Goal: Information Seeking & Learning: Check status

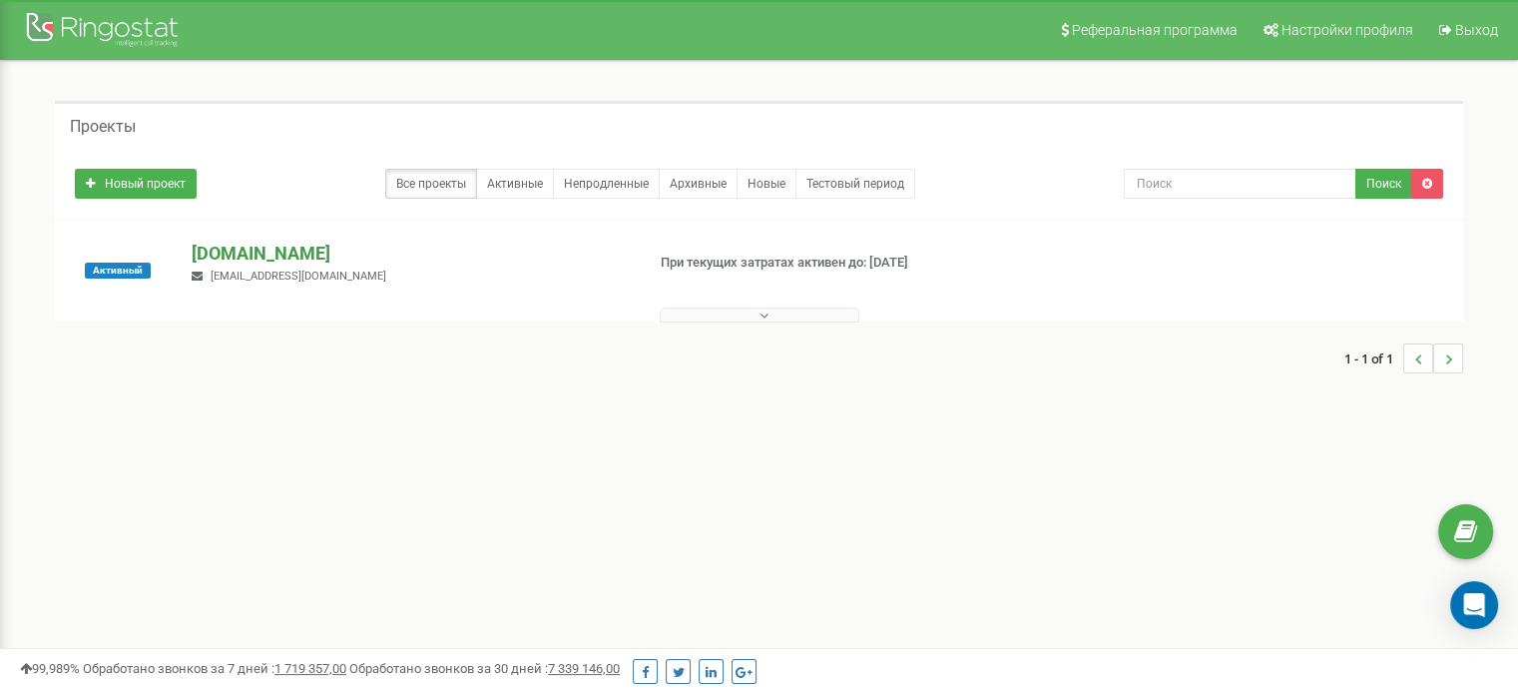
click at [226, 250] on p "[DOMAIN_NAME]" at bounding box center [410, 254] width 436 height 26
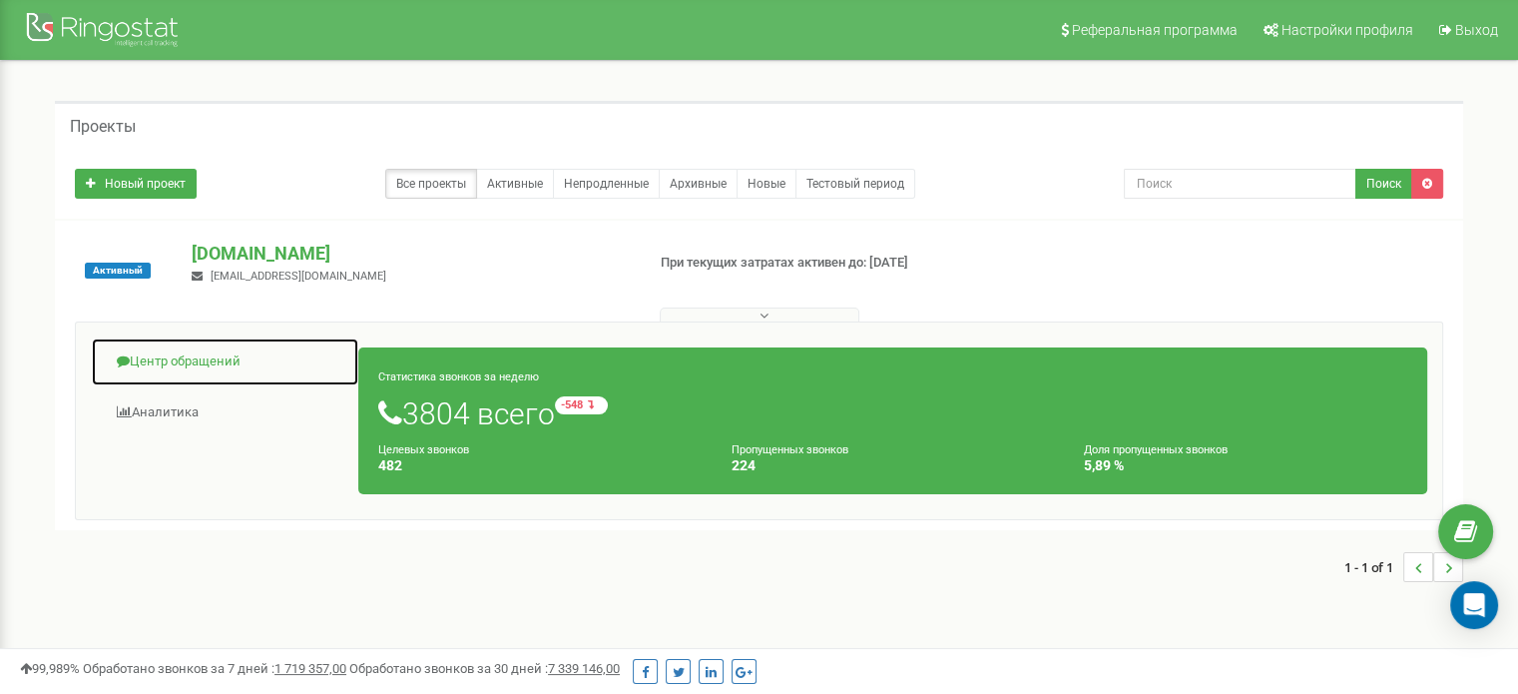
click at [202, 363] on link "Центр обращений" at bounding box center [225, 361] width 268 height 49
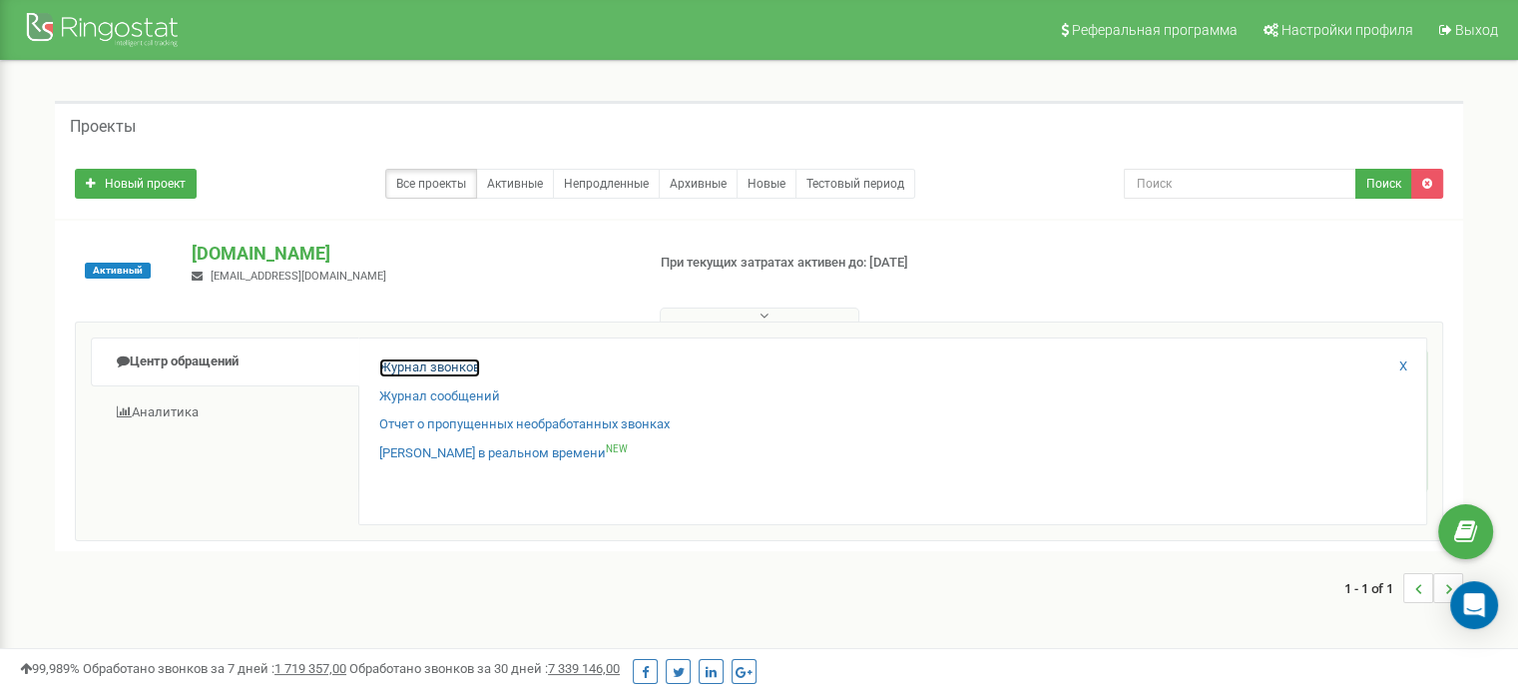
click at [439, 370] on link "Журнал звонков" at bounding box center [429, 367] width 101 height 19
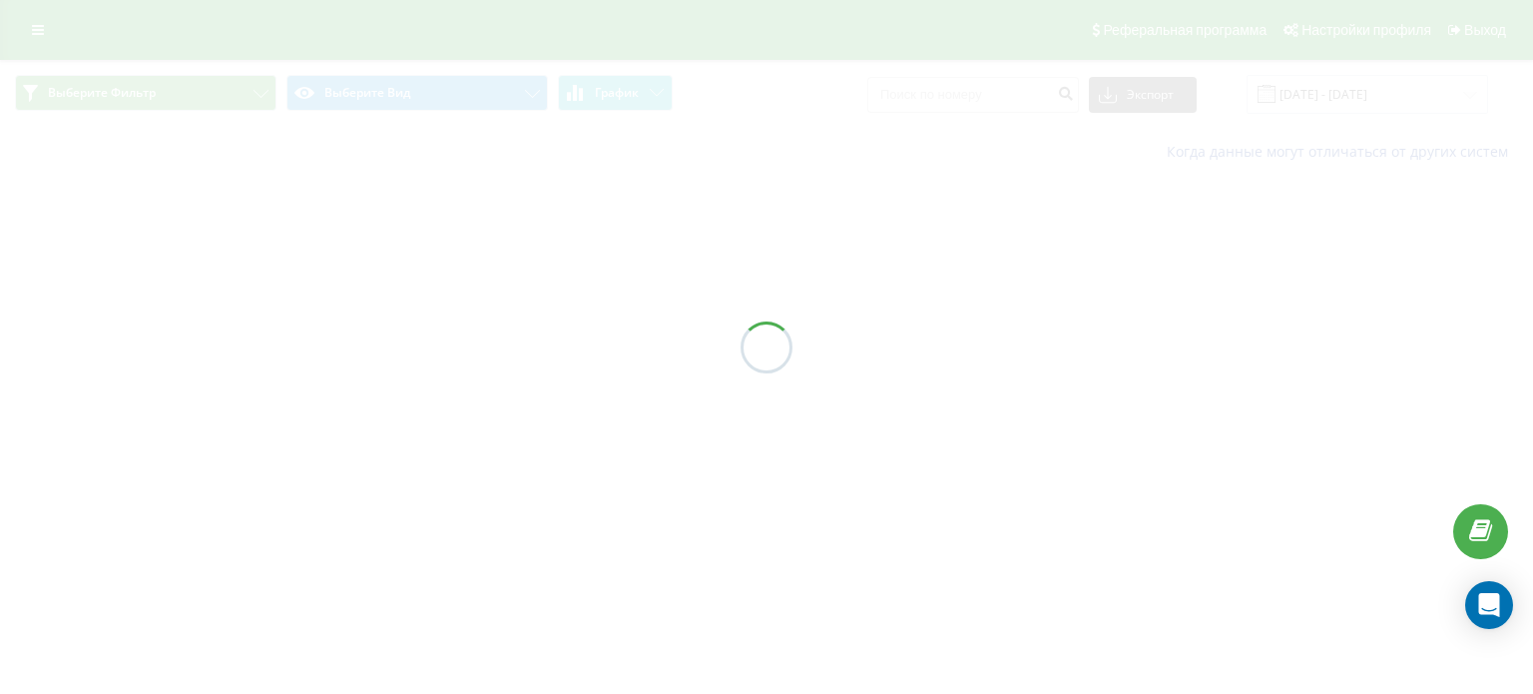
click at [1040, 87] on div at bounding box center [766, 347] width 1533 height 694
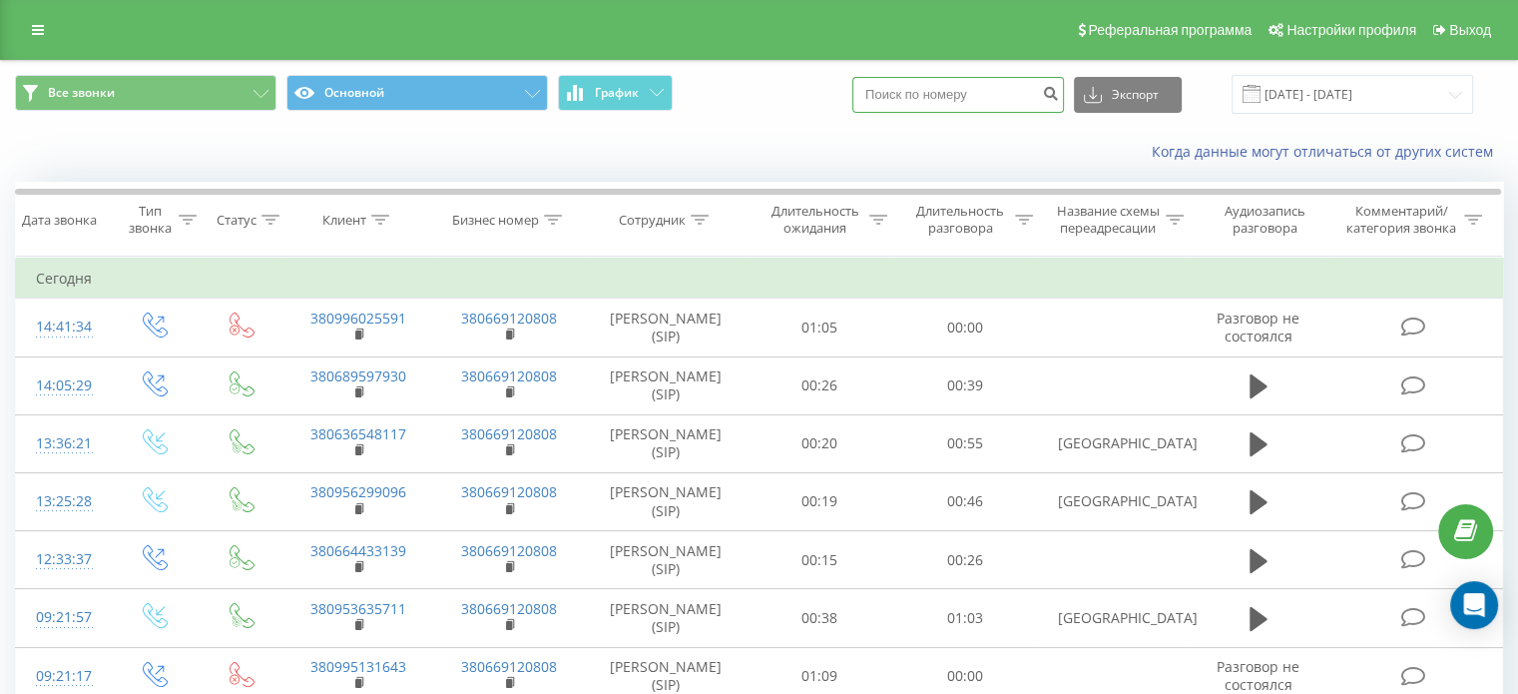
click at [1030, 95] on input at bounding box center [958, 95] width 212 height 36
paste input "380983929752"
type input "380983929752"
drag, startPoint x: 1059, startPoint y: 98, endPoint x: 1061, endPoint y: 86, distance: 12.1
click at [970, 115] on div "Все звонки Основной График 380983929752 Экспорт .csv .xls .xlsx 19.07.2025 - 19…" at bounding box center [759, 94] width 1516 height 67
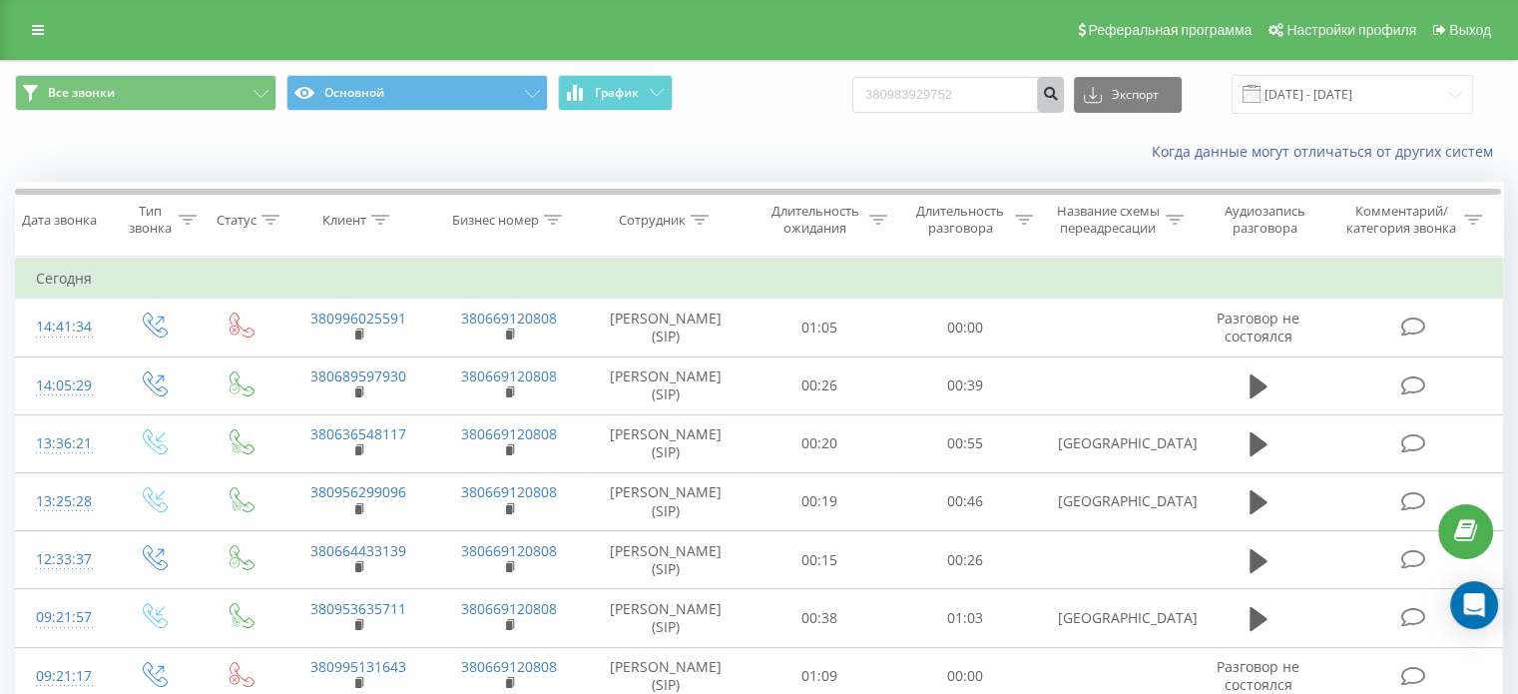
click at [1059, 85] on icon "submit" at bounding box center [1050, 91] width 17 height 12
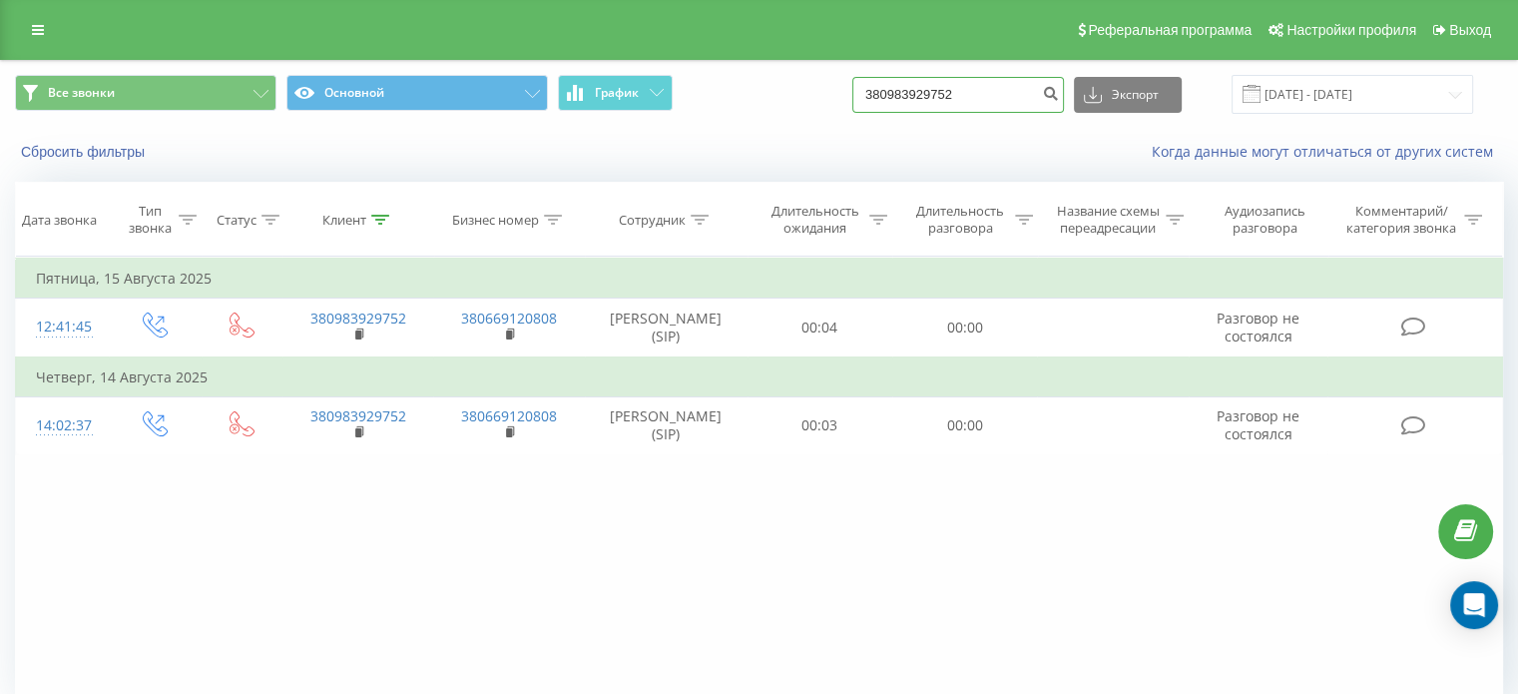
click at [1039, 95] on input "380983929752" at bounding box center [958, 95] width 212 height 36
paste input "8617369"
type input "380988617369"
click at [1059, 97] on icon "submit" at bounding box center [1050, 91] width 17 height 12
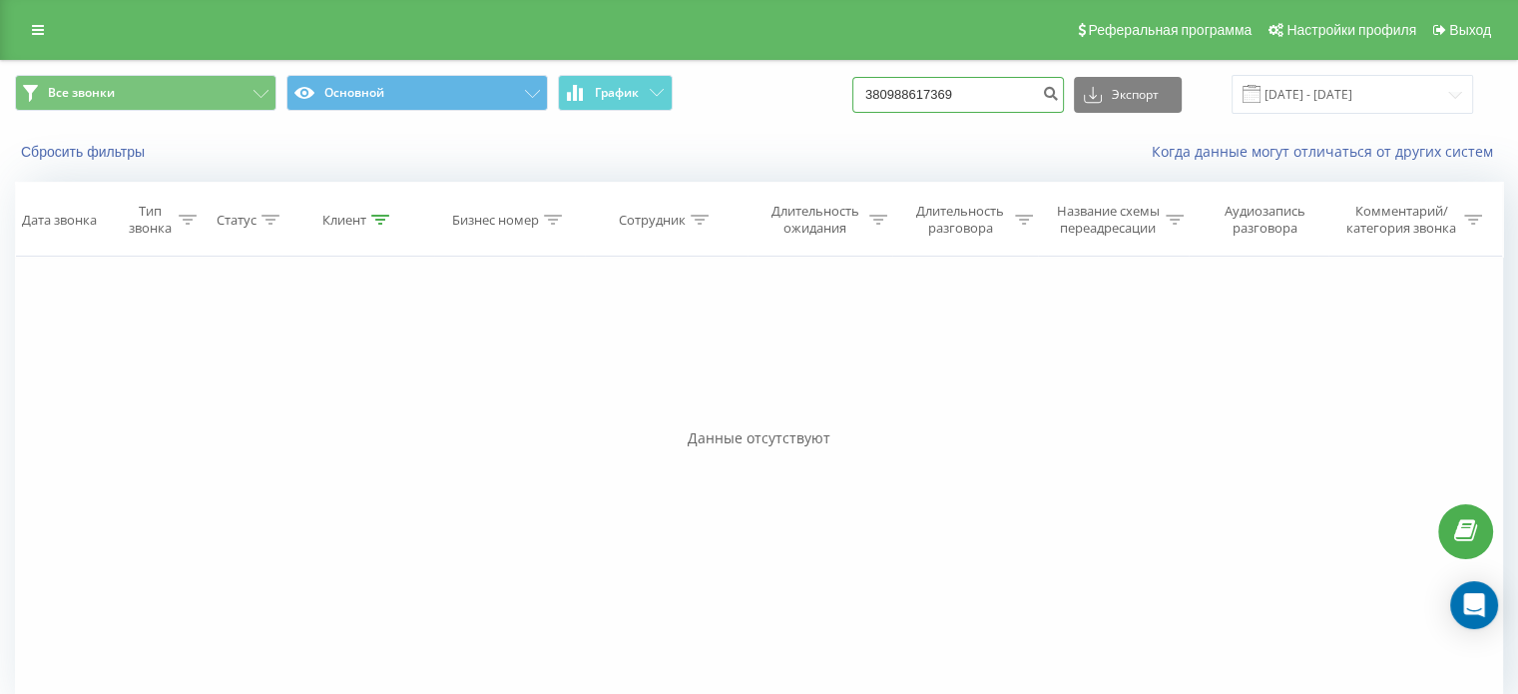
drag, startPoint x: 1026, startPoint y: 91, endPoint x: 779, endPoint y: 123, distance: 248.6
click at [842, 123] on div "Все звонки Основной График 380988617369 Экспорт .csv .xls .xlsx 19.05.2025 - 19…" at bounding box center [759, 94] width 1516 height 67
click at [998, 99] on input at bounding box center [958, 95] width 212 height 36
paste input "380991322764"
type input "380991322764"
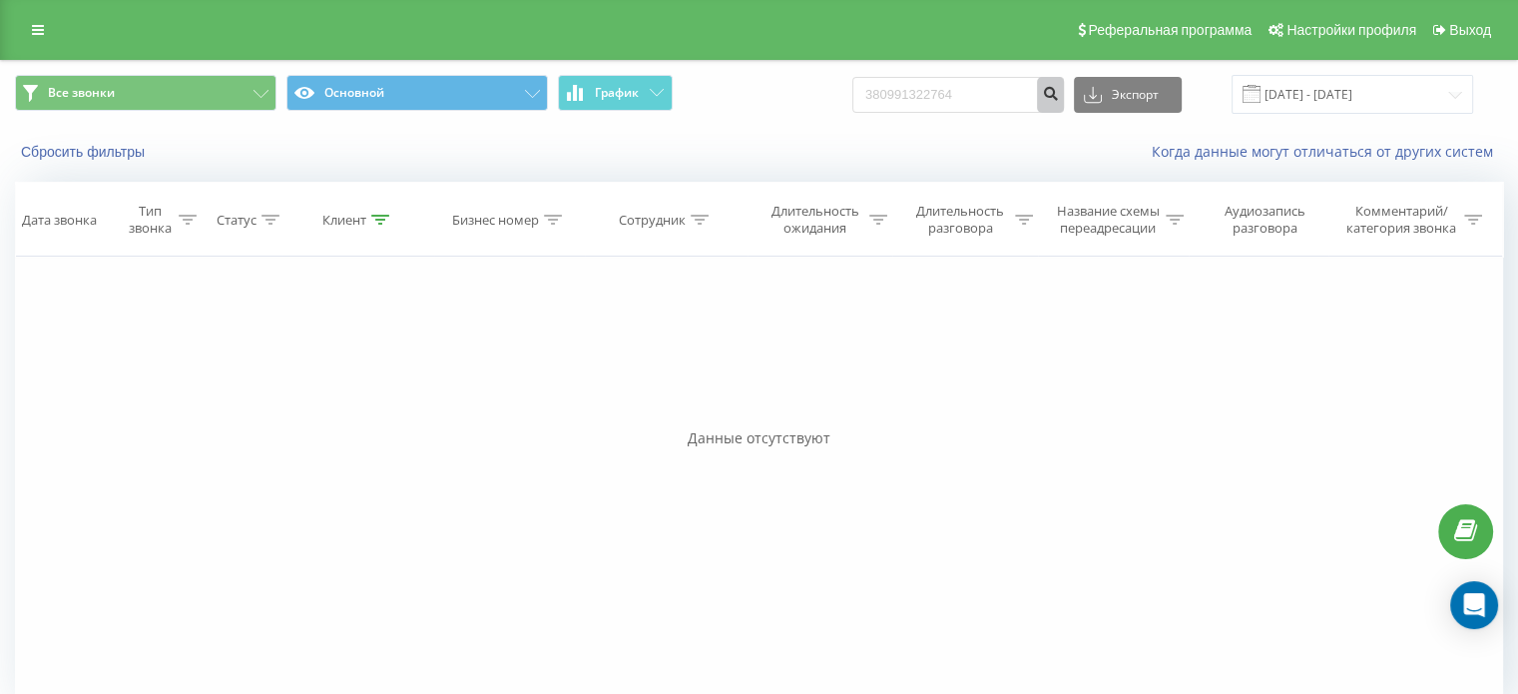
click at [1059, 97] on icon "submit" at bounding box center [1050, 91] width 17 height 12
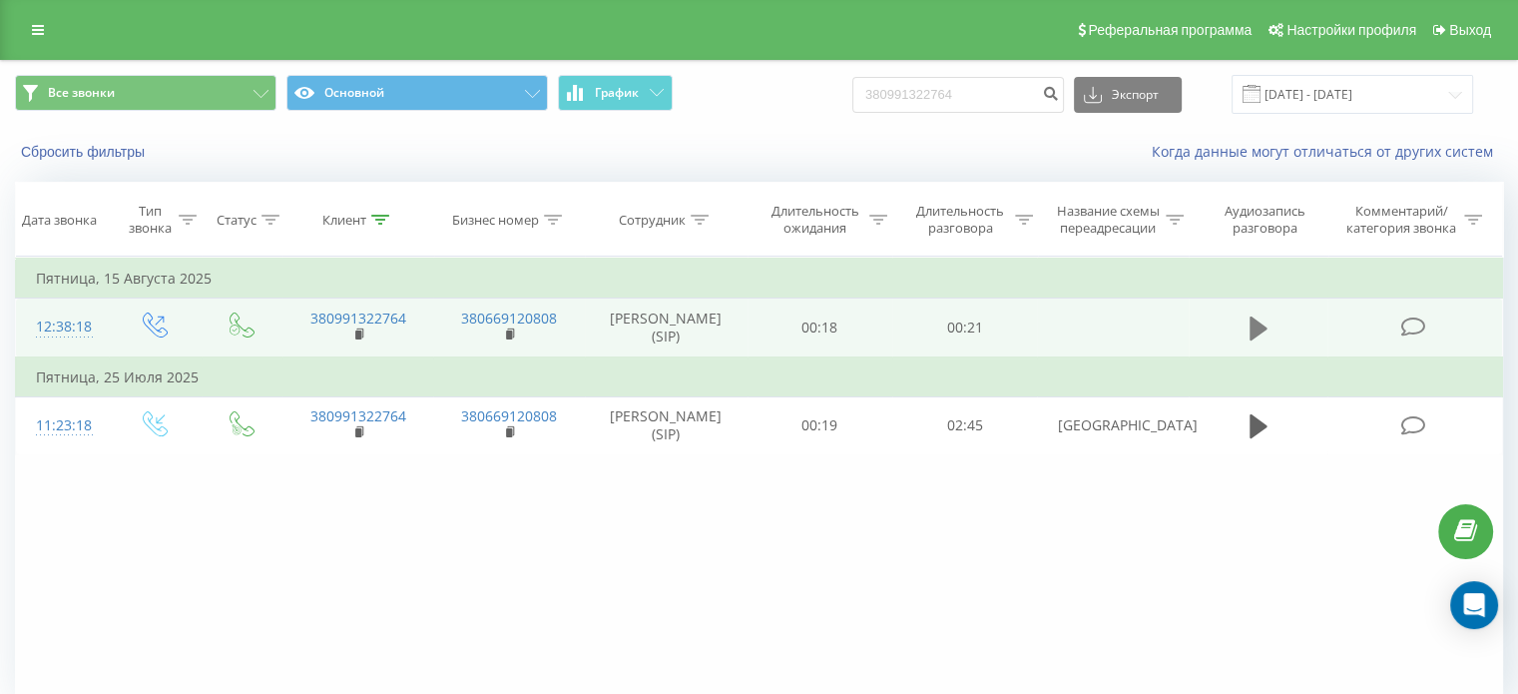
click at [1249, 330] on icon at bounding box center [1258, 328] width 18 height 24
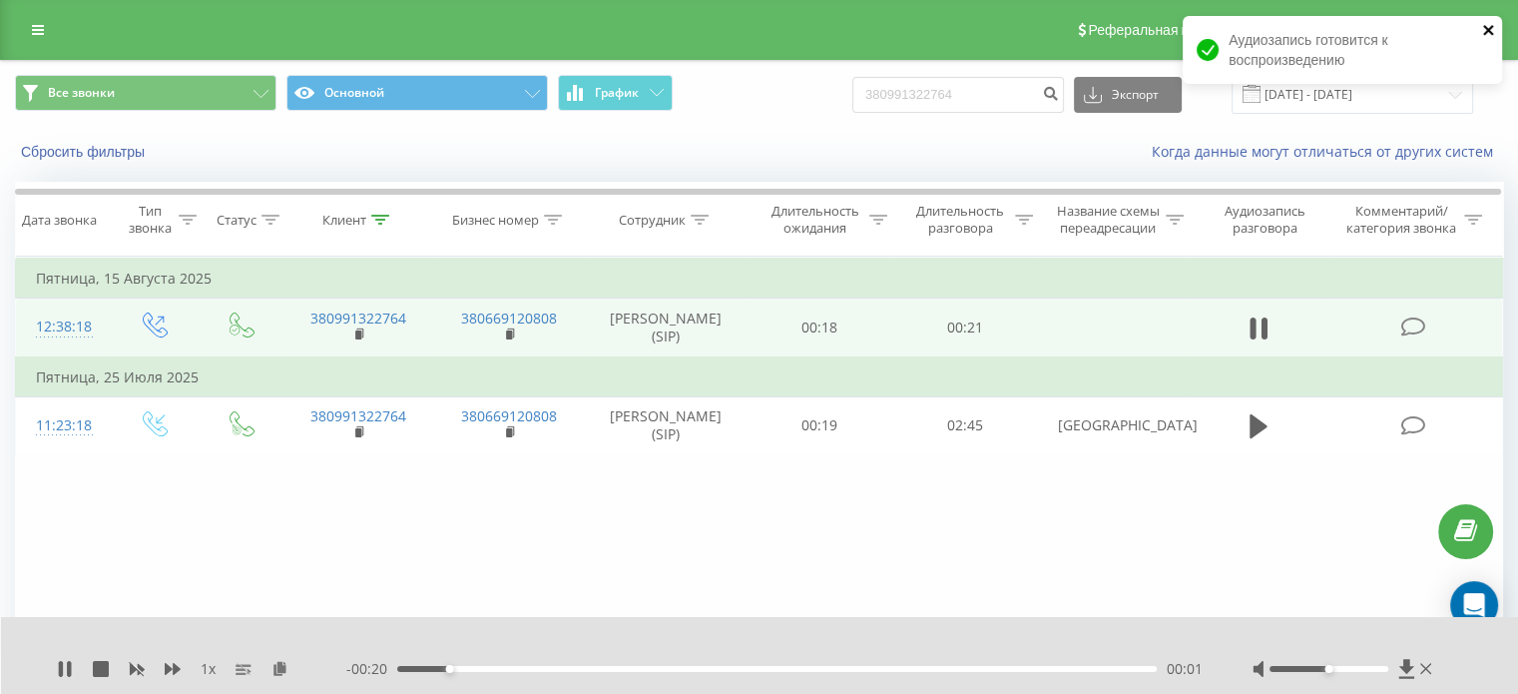
click at [1489, 24] on icon "close" at bounding box center [1489, 30] width 14 height 16
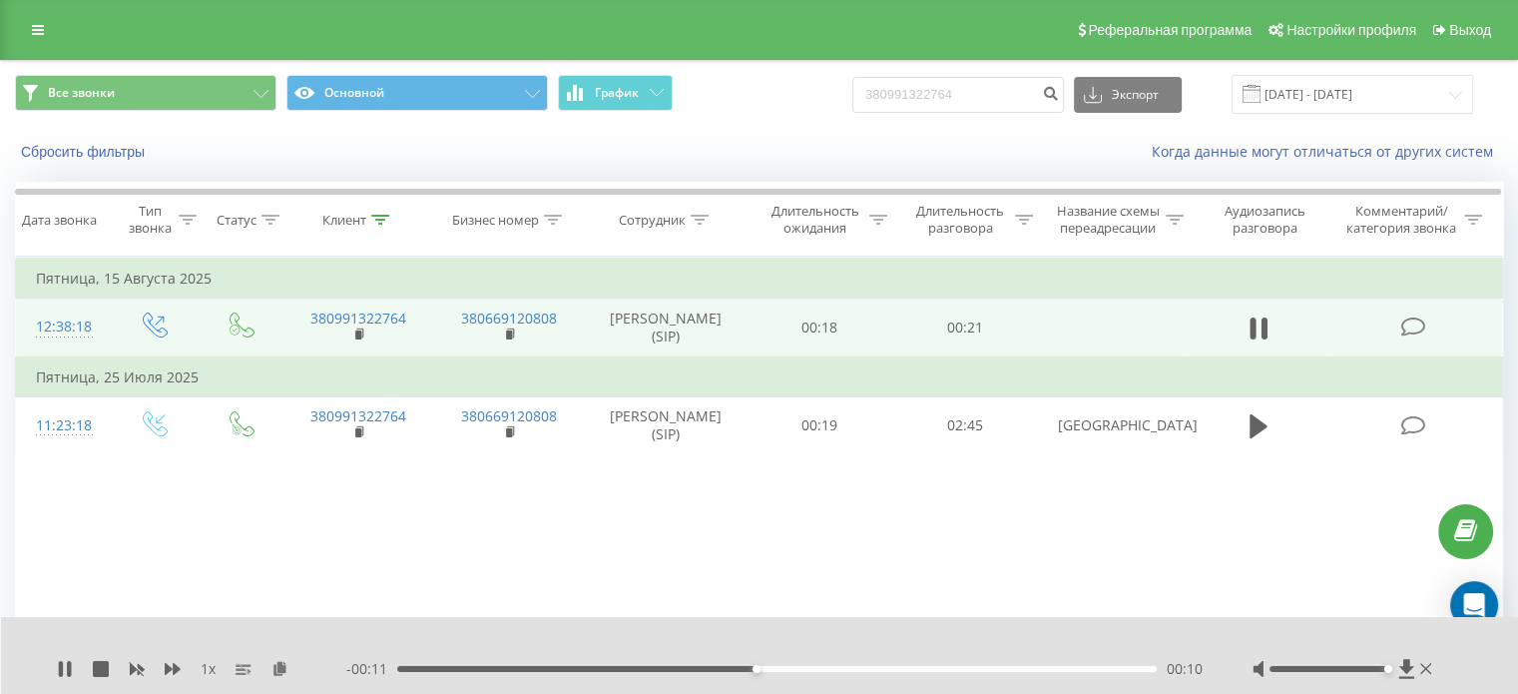
drag, startPoint x: 1329, startPoint y: 667, endPoint x: 1441, endPoint y: 670, distance: 111.8
click at [1441, 670] on div "1 x - 00:11 00:10 00:10" at bounding box center [760, 655] width 1518 height 77
click at [57, 669] on icon at bounding box center [65, 669] width 16 height 16
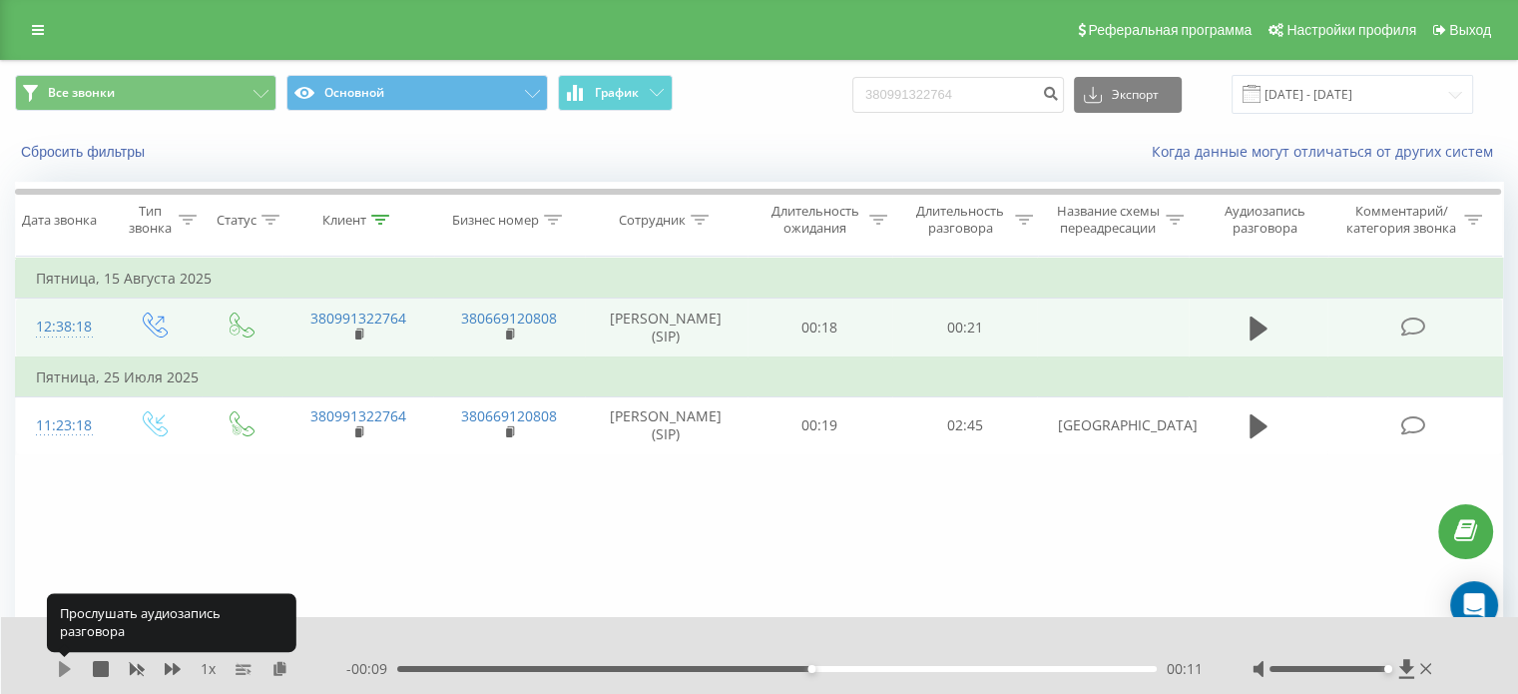
click at [59, 670] on icon at bounding box center [65, 669] width 12 height 16
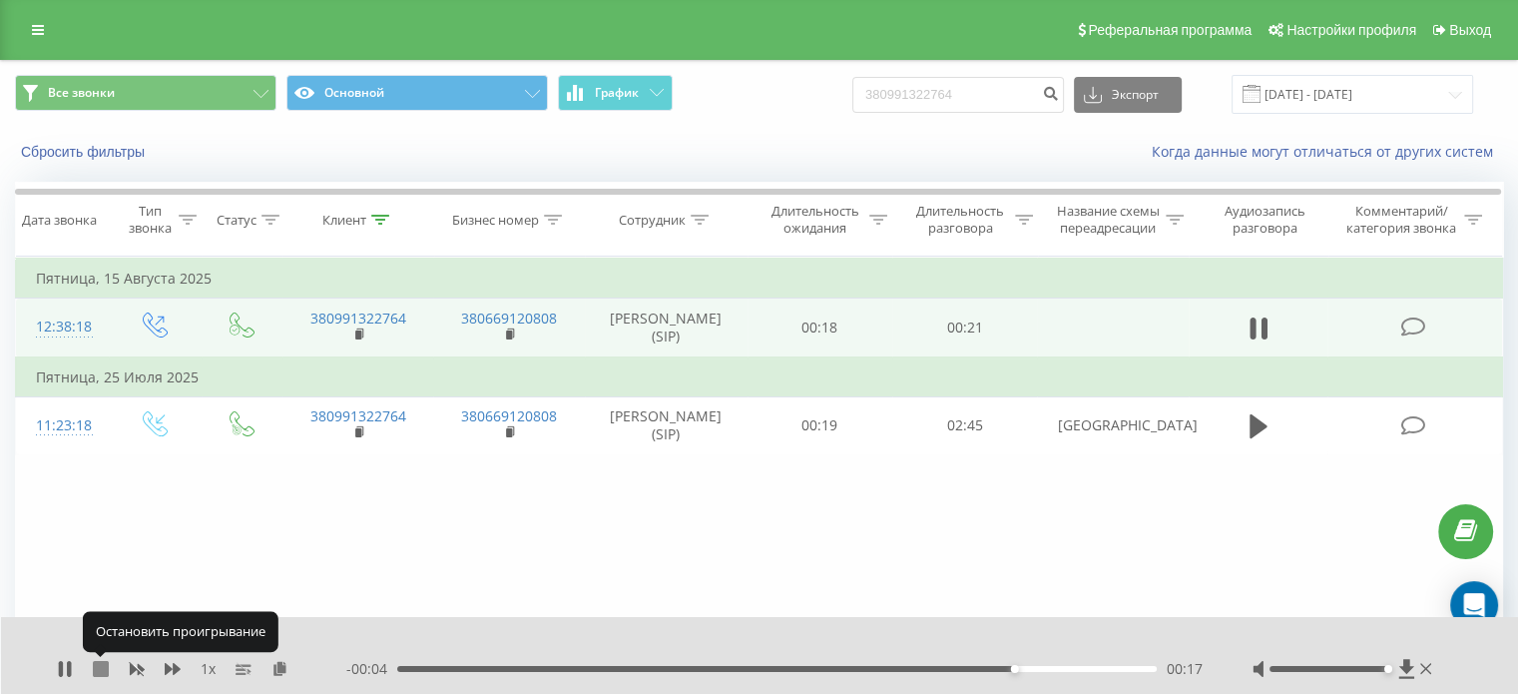
click at [100, 674] on icon at bounding box center [101, 669] width 16 height 16
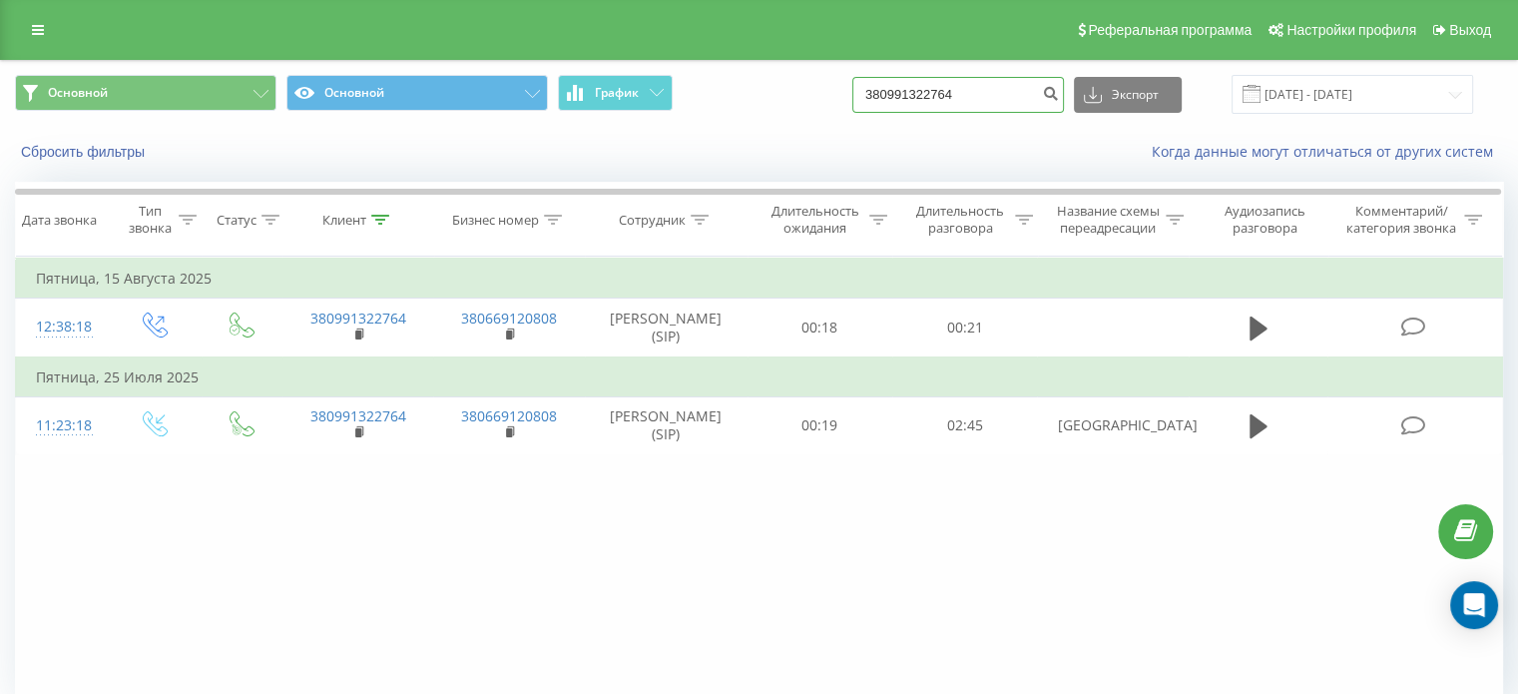
click at [998, 91] on input "380991322764" at bounding box center [958, 95] width 212 height 36
paste input "664231986"
click at [1054, 91] on input "380664231986" at bounding box center [958, 95] width 212 height 36
type input "380664231986"
click at [1059, 93] on icon "submit" at bounding box center [1050, 91] width 17 height 12
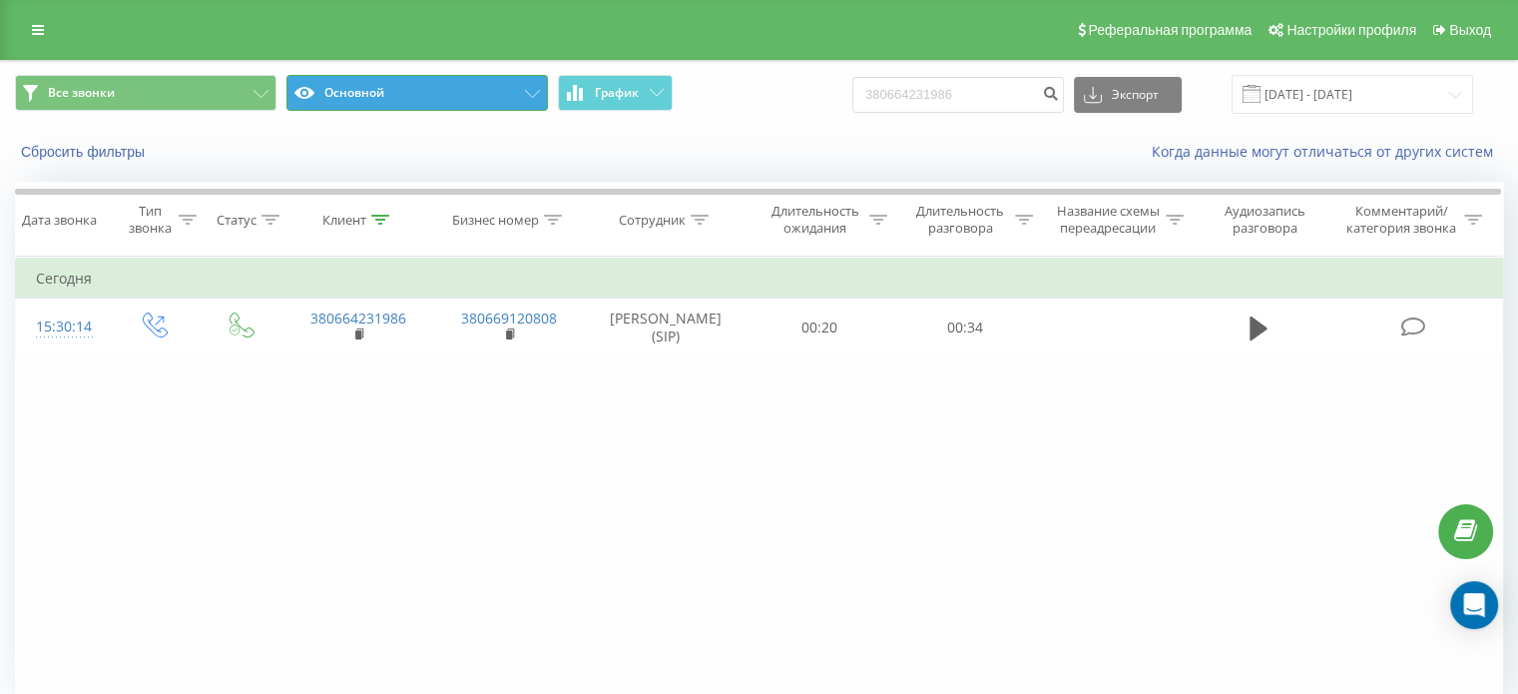
click at [449, 99] on button "Основной" at bounding box center [416, 93] width 261 height 36
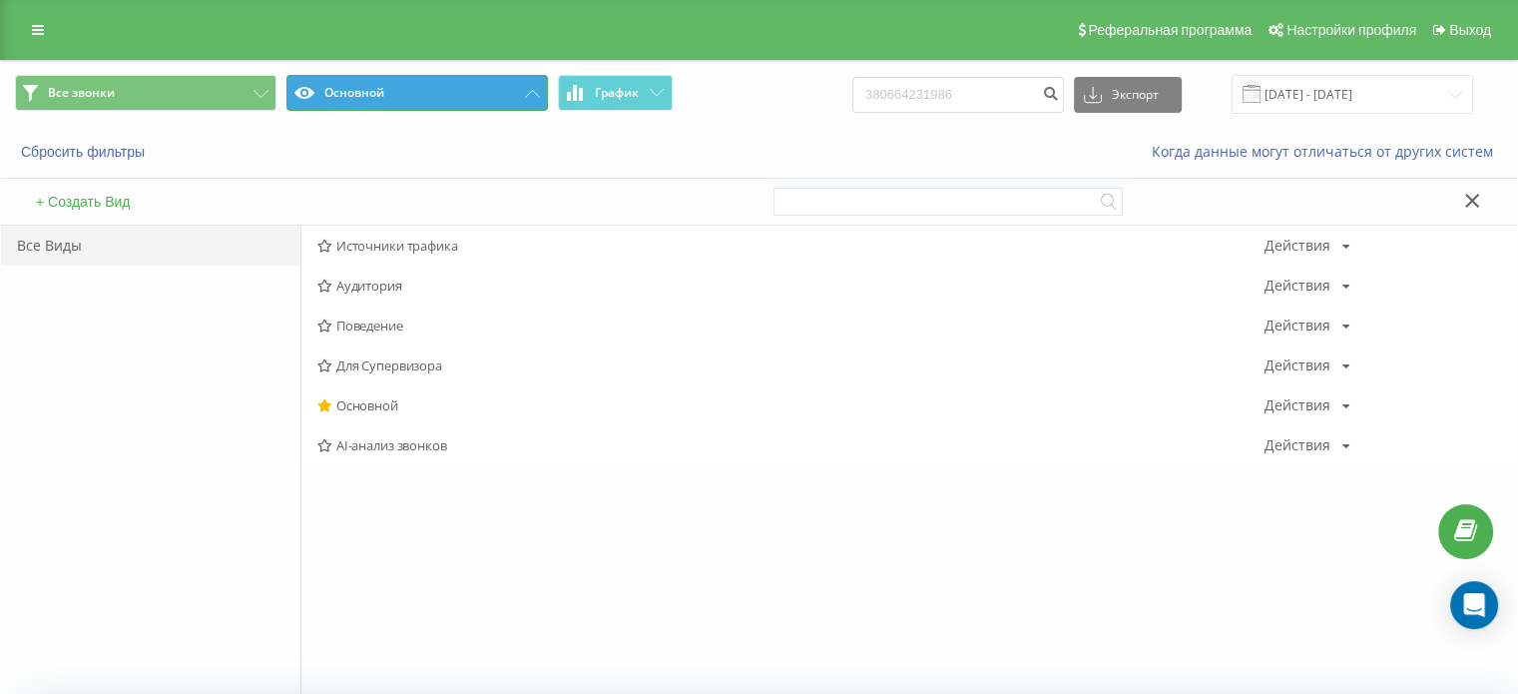
click at [451, 95] on button "Основной" at bounding box center [416, 93] width 261 height 36
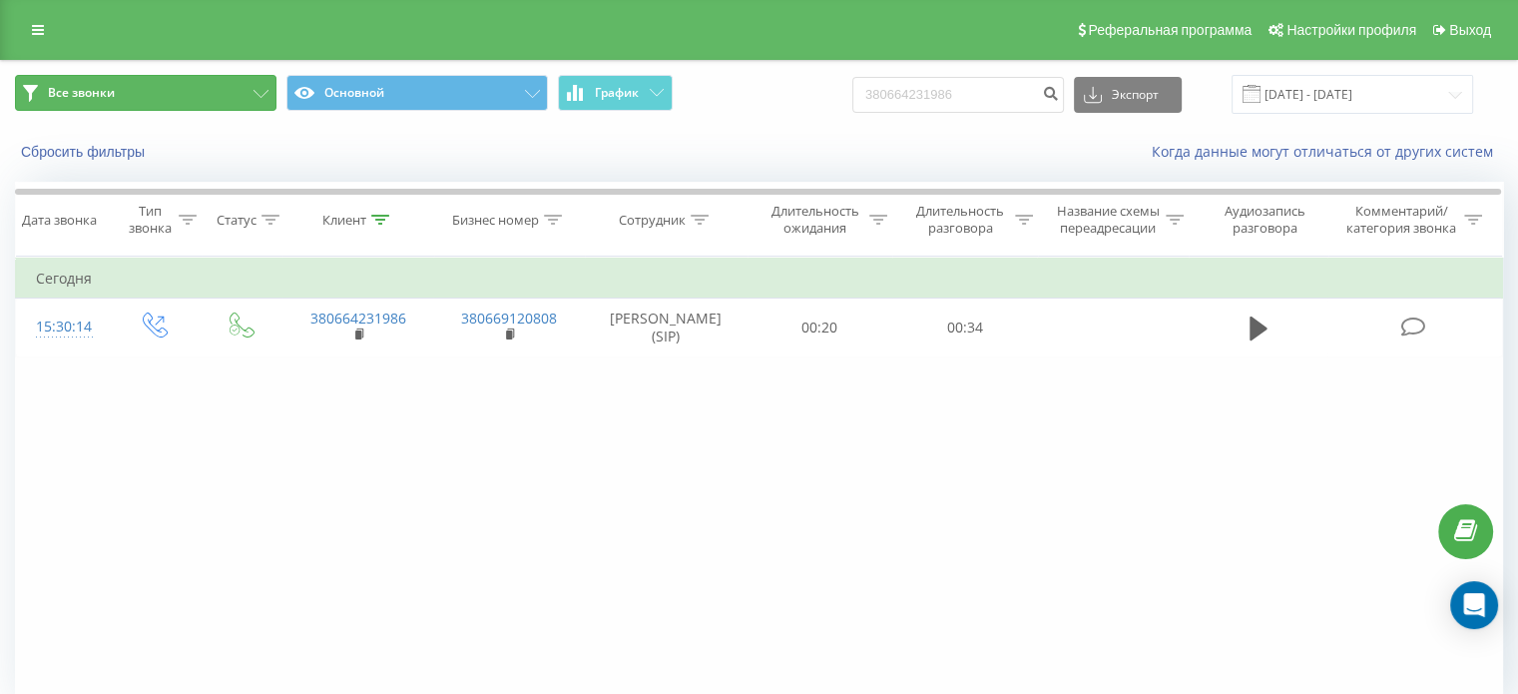
click at [215, 96] on button "Все звонки" at bounding box center [145, 93] width 261 height 36
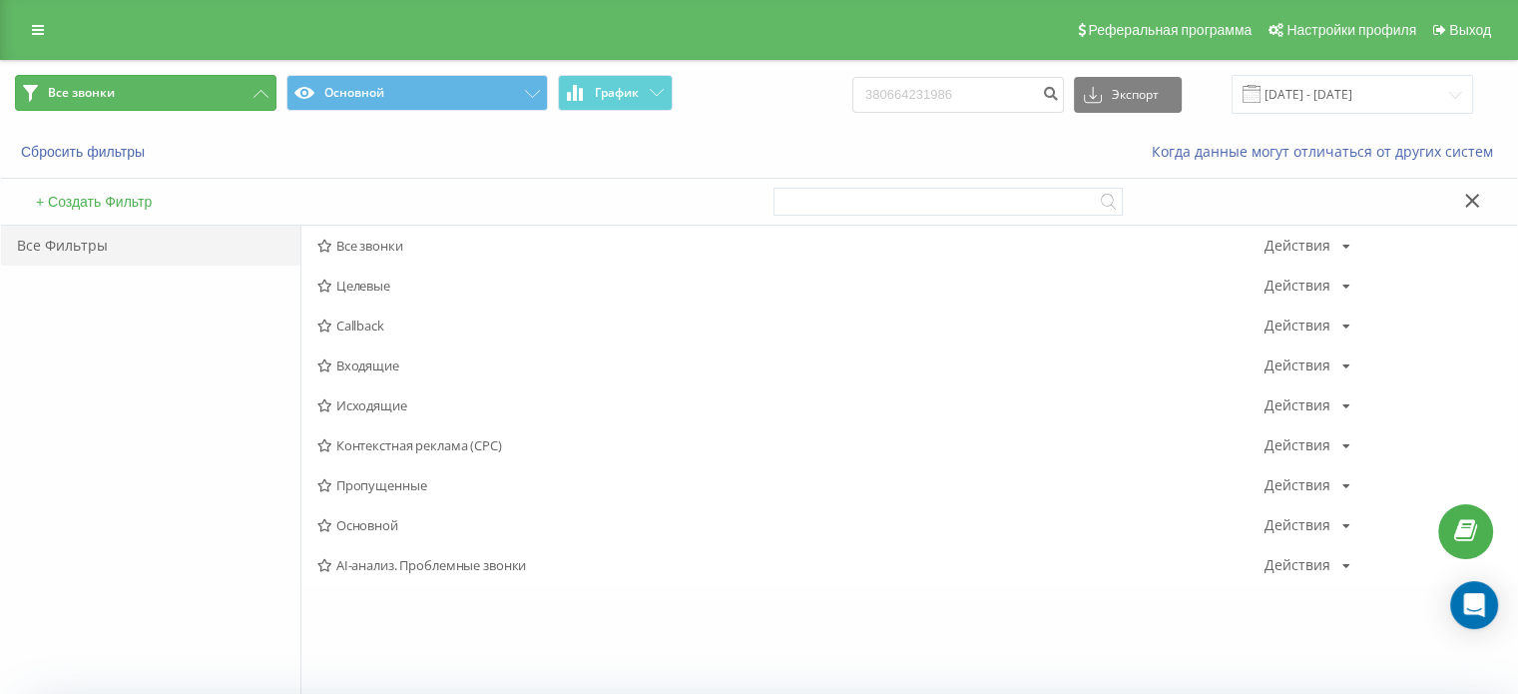
click at [215, 96] on button "Все звонки" at bounding box center [145, 93] width 261 height 36
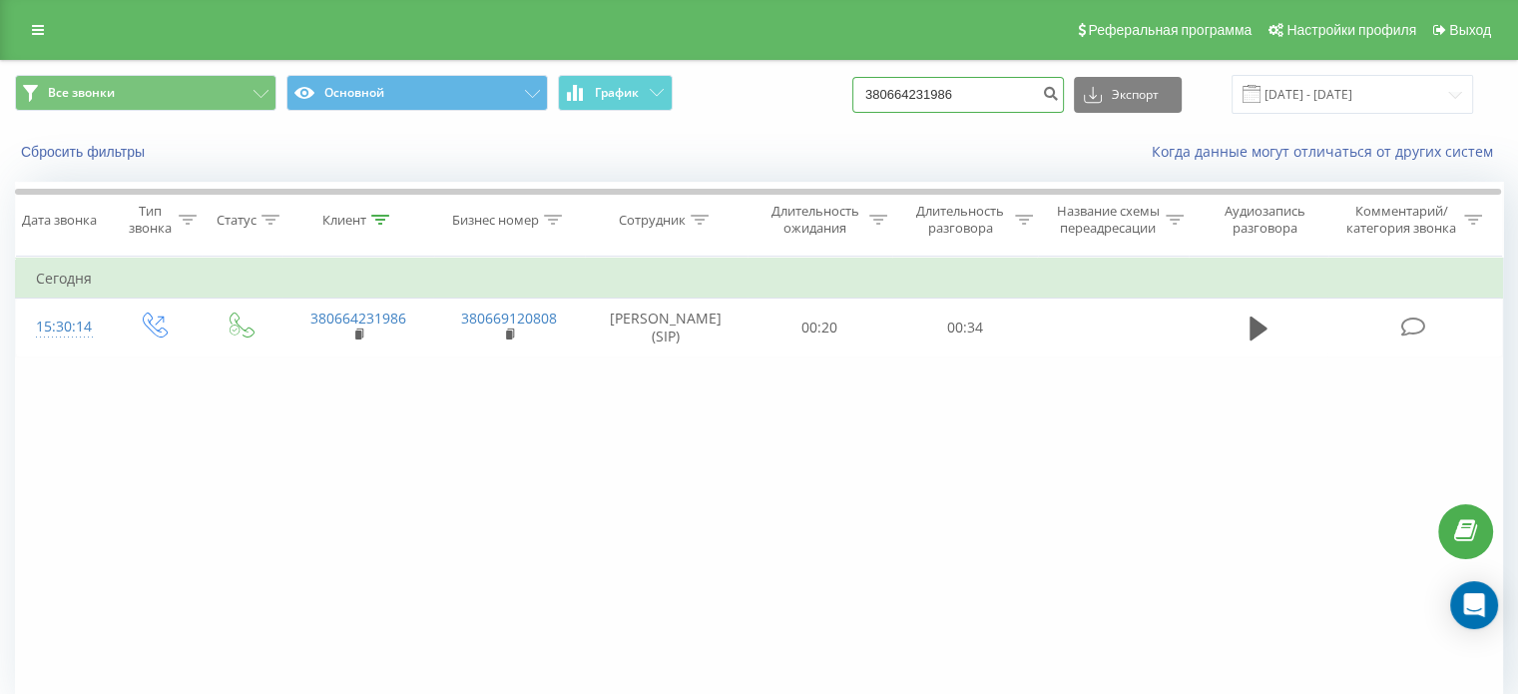
click at [1022, 99] on input "380664231986" at bounding box center [958, 95] width 212 height 36
click at [124, 155] on button "Сбросить фильтры" at bounding box center [85, 152] width 140 height 18
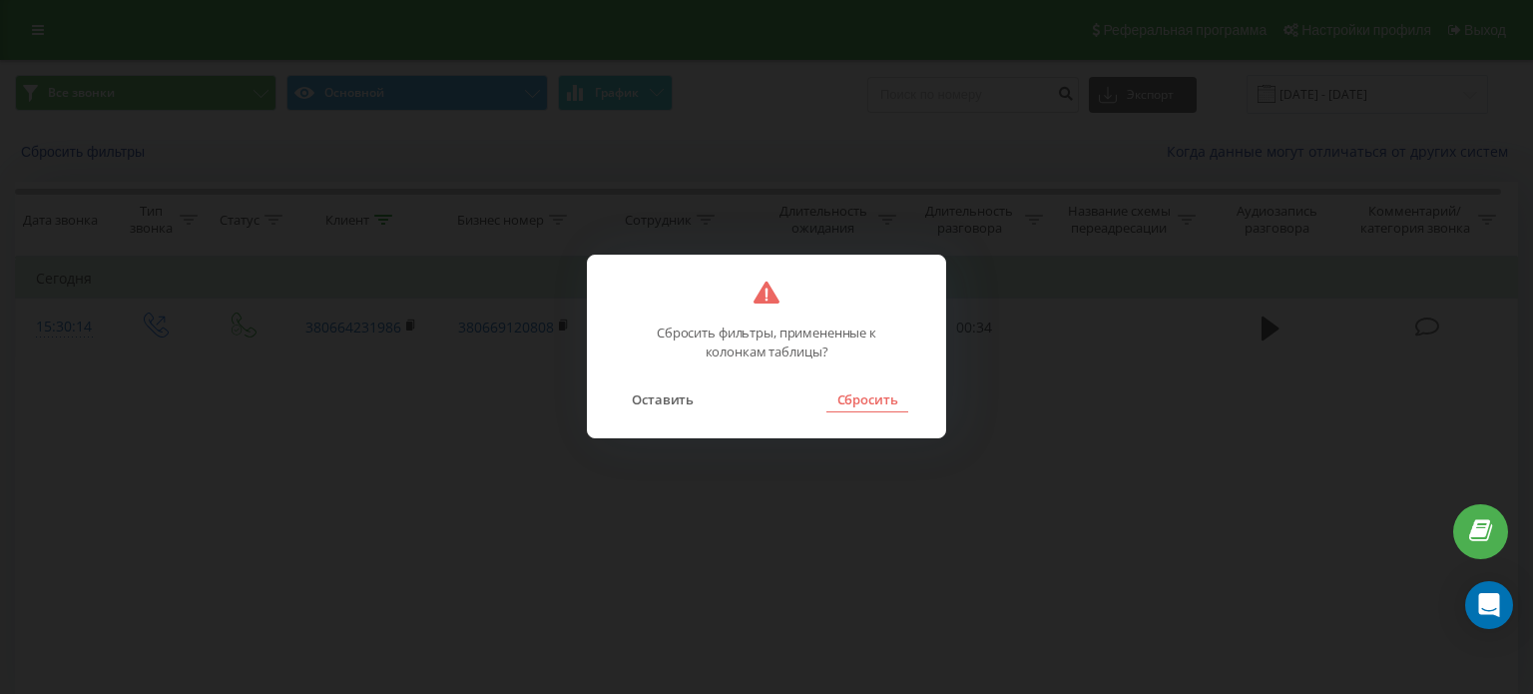
click at [878, 405] on button "Сбросить" at bounding box center [866, 399] width 81 height 26
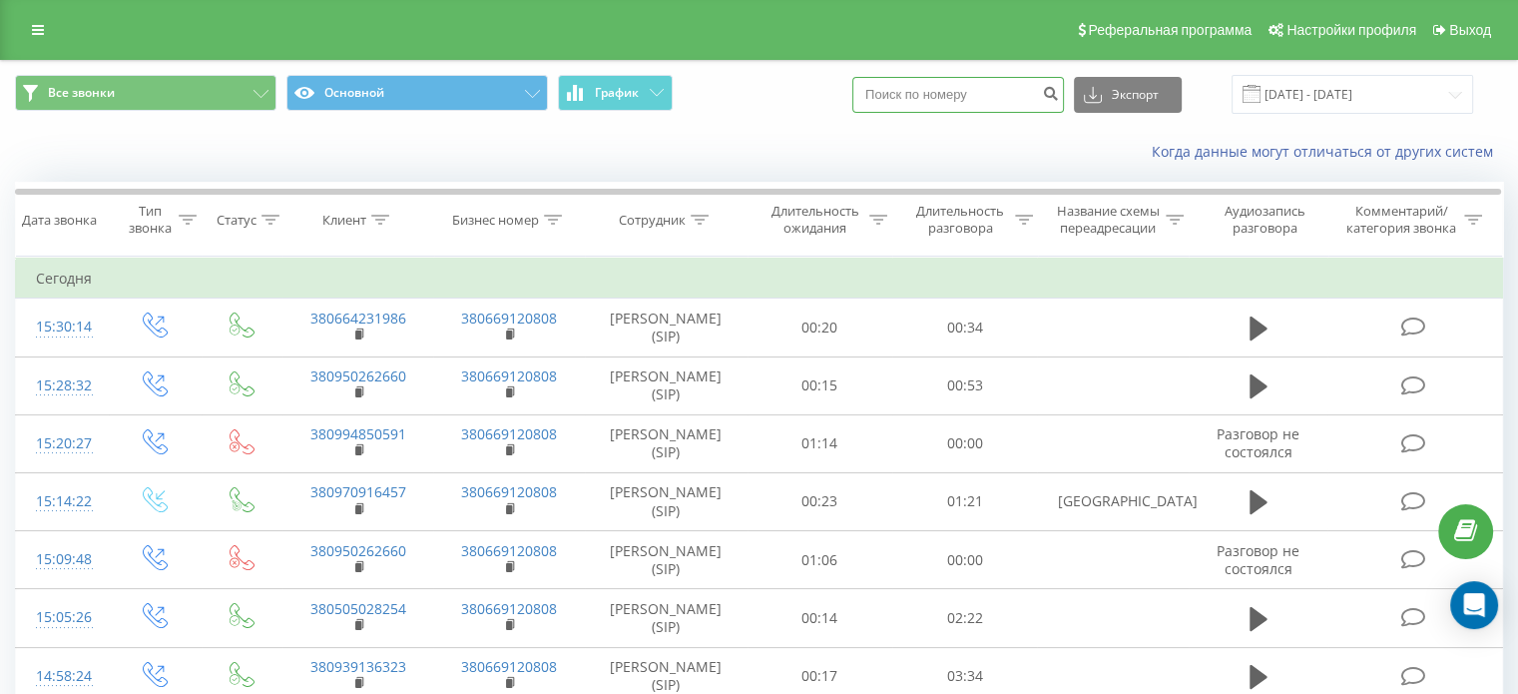
click at [990, 95] on input at bounding box center [958, 95] width 212 height 36
paste input "380664231986"
type input "380664231986"
click at [1058, 92] on button "submit" at bounding box center [1050, 95] width 27 height 36
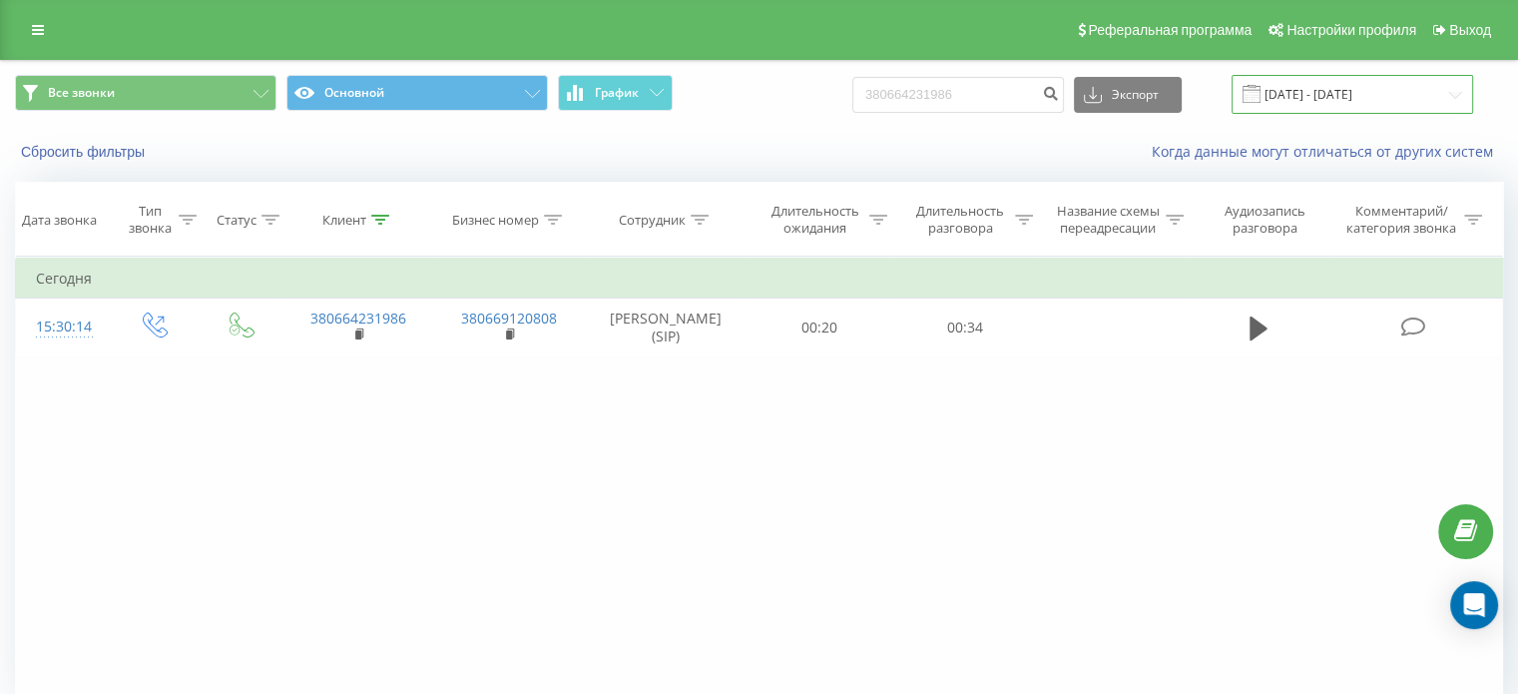
click at [1389, 87] on input "[DATE] - [DATE]" at bounding box center [1352, 94] width 242 height 39
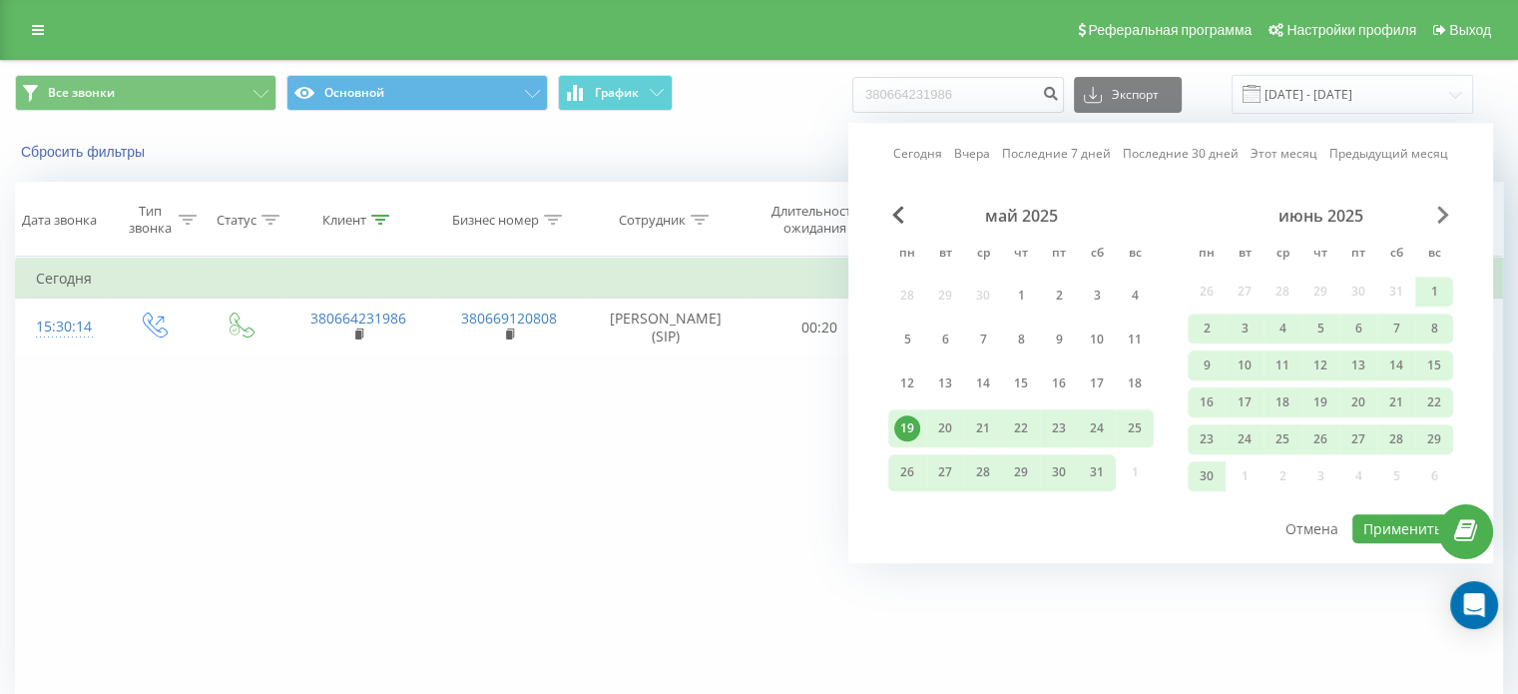
click at [1437, 213] on span "Next Month" at bounding box center [1443, 215] width 12 height 18
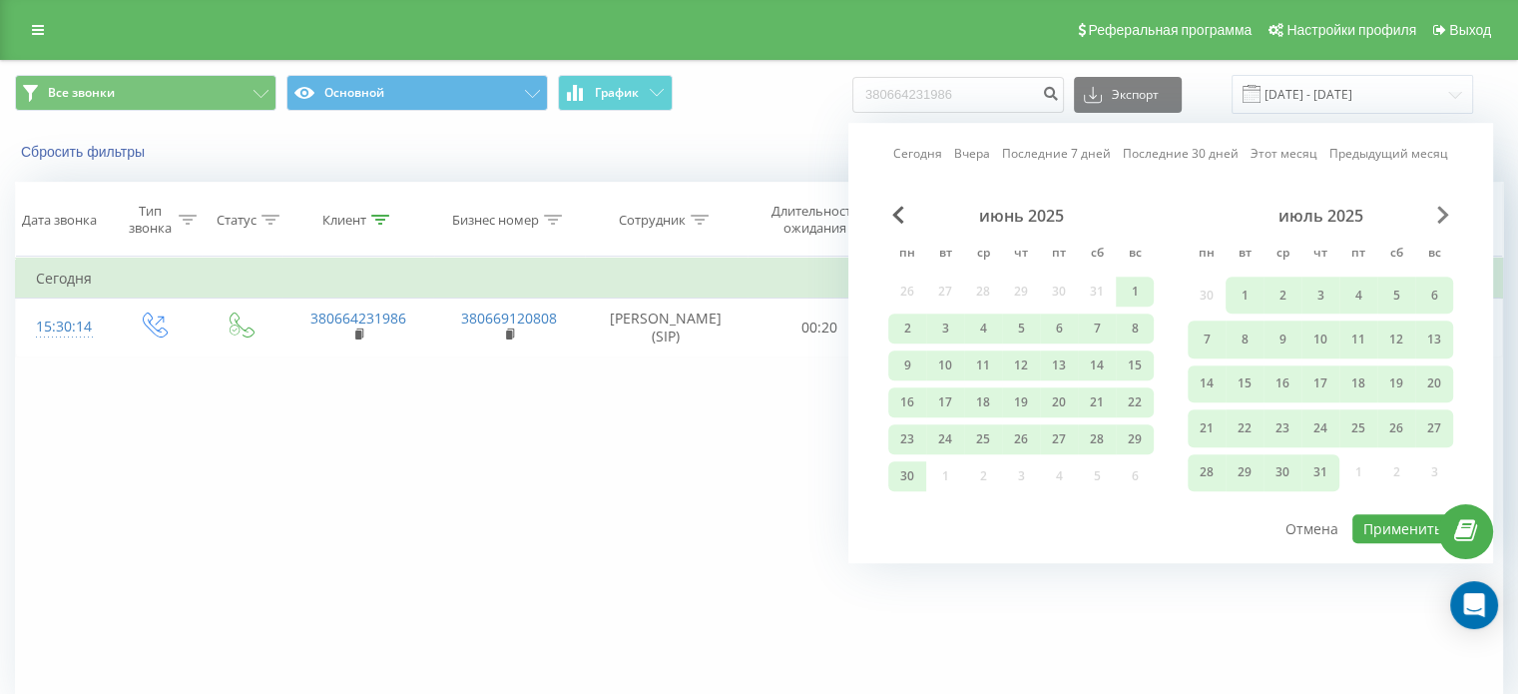
click at [1437, 213] on span "Next Month" at bounding box center [1443, 215] width 12 height 18
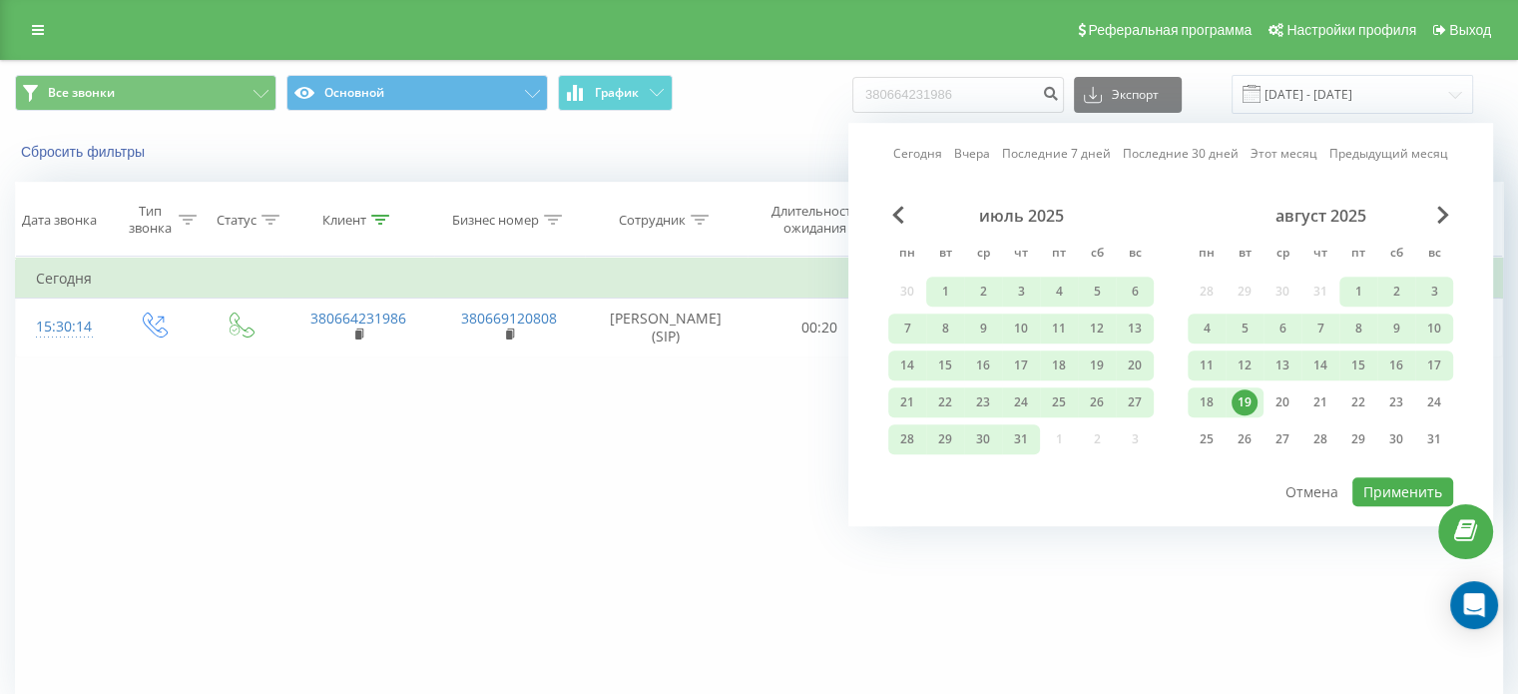
click at [881, 220] on div "Сегодня Вчера Последние 7 дней Последние 30 дней Этот месяц Предыдущий месяц ию…" at bounding box center [1170, 324] width 645 height 403
click at [882, 220] on div "Сегодня Вчера Последние 7 дней Последние 30 дней Этот месяц Предыдущий месяц ию…" at bounding box center [1170, 324] width 645 height 403
click at [901, 218] on span "Previous Month" at bounding box center [898, 215] width 12 height 18
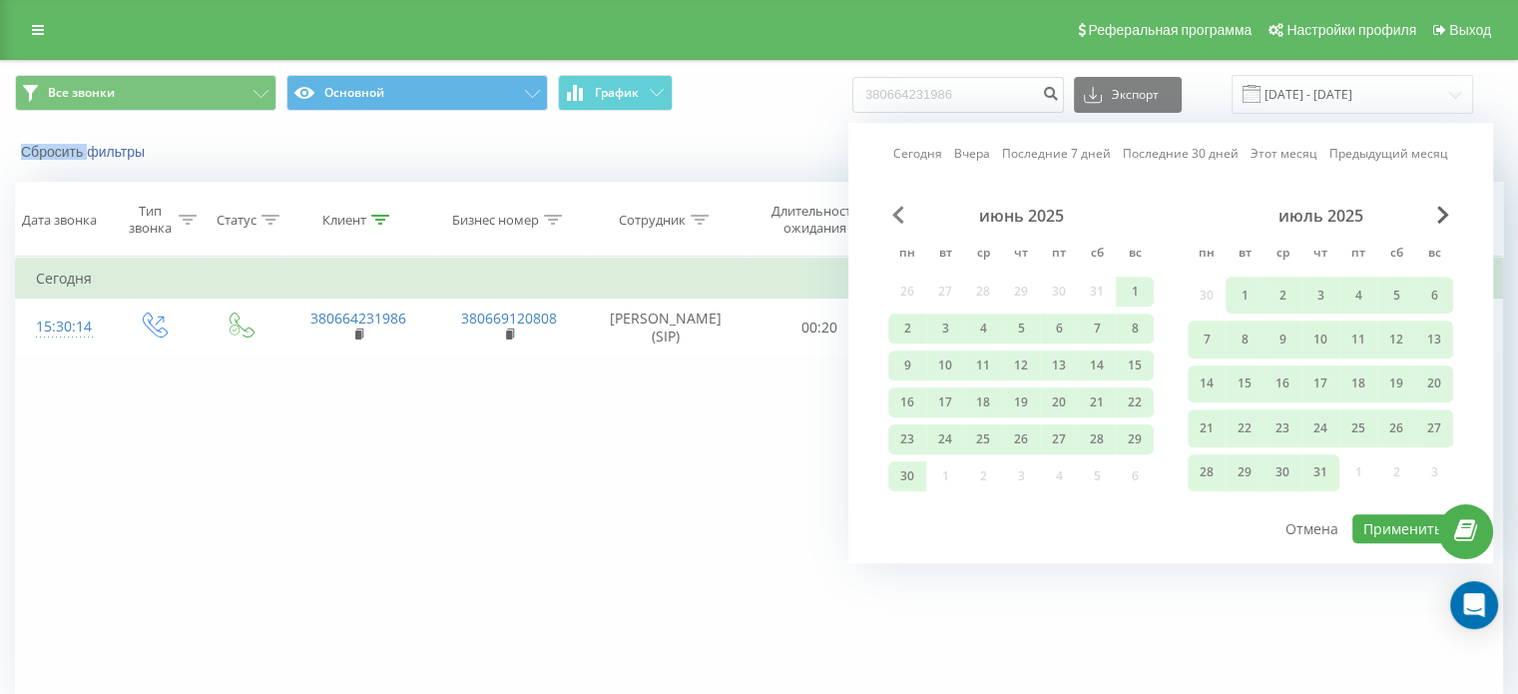
click at [901, 218] on span "Previous Month" at bounding box center [898, 215] width 12 height 18
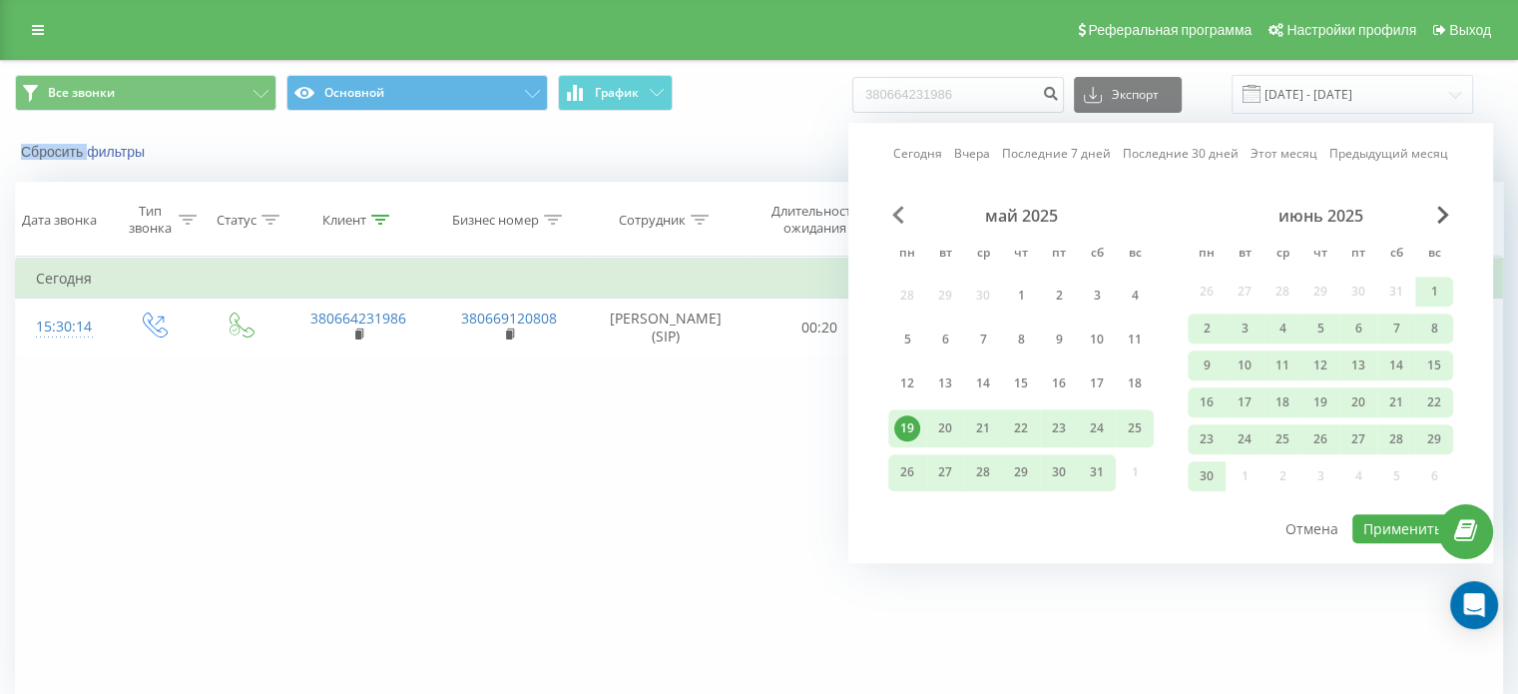
click at [901, 218] on span "Previous Month" at bounding box center [898, 215] width 12 height 18
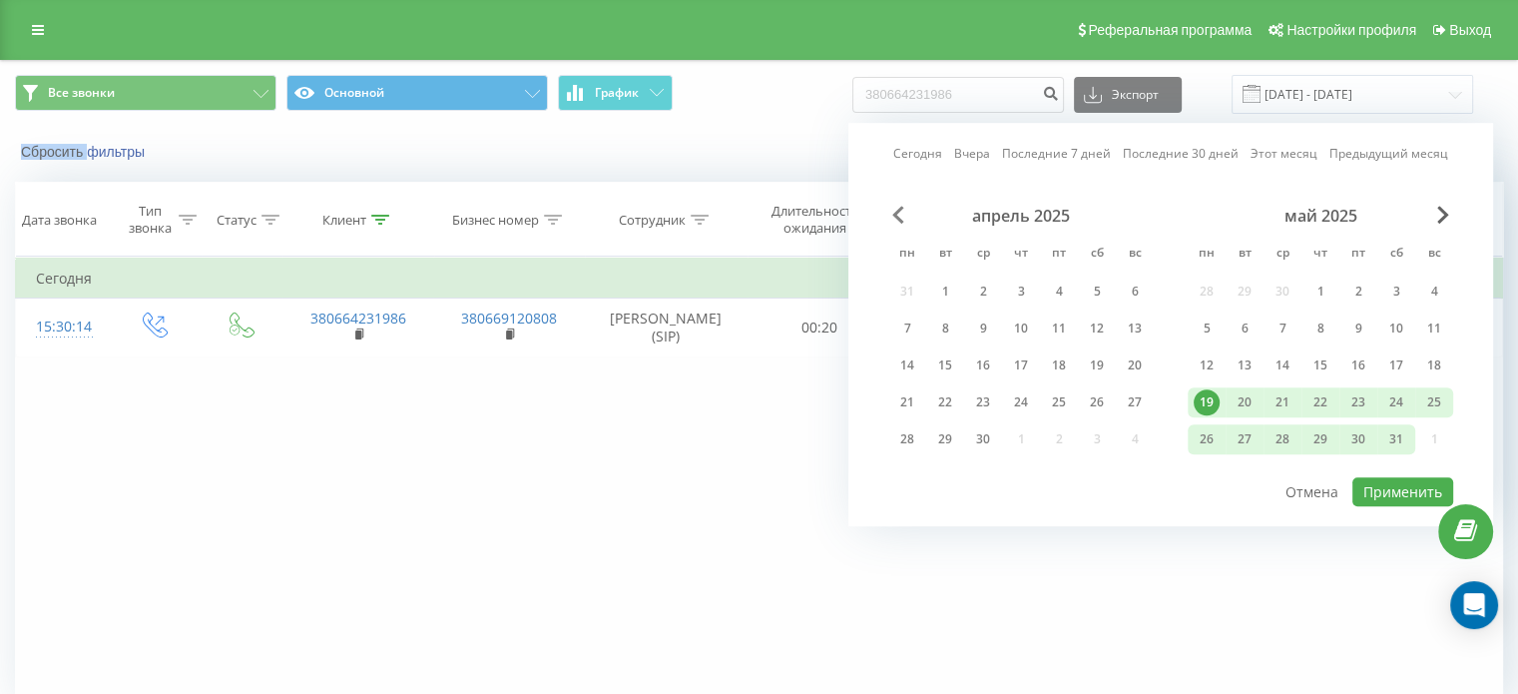
click at [901, 218] on span "Previous Month" at bounding box center [898, 215] width 12 height 18
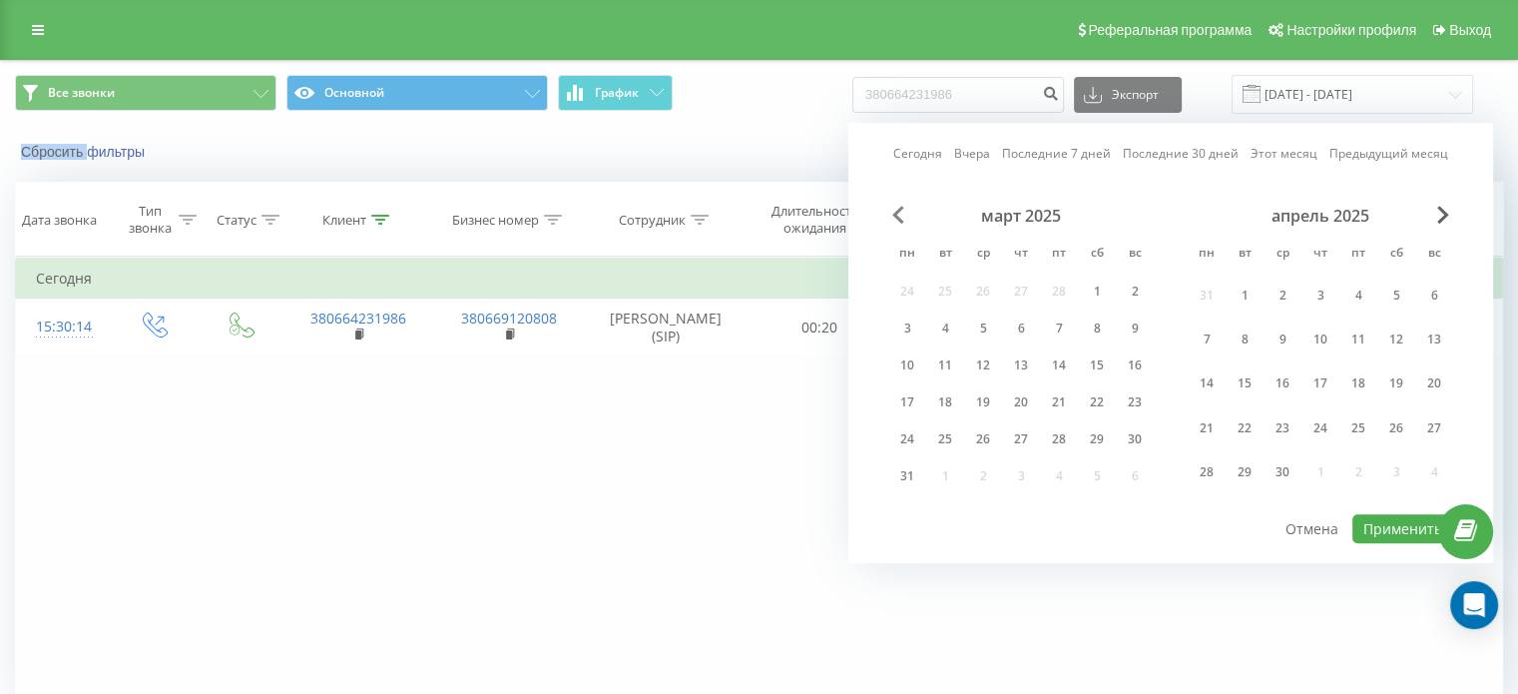
click at [901, 218] on span "Previous Month" at bounding box center [898, 215] width 12 height 18
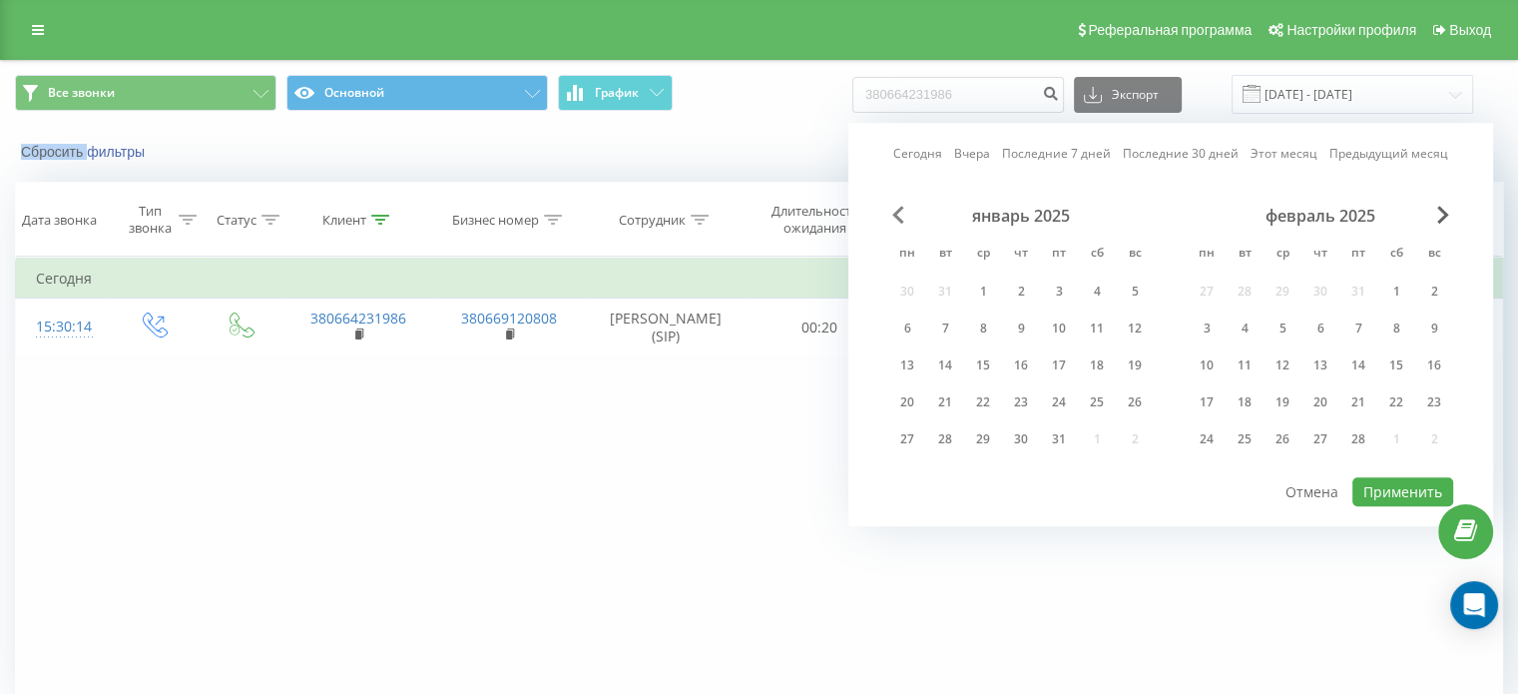
click at [901, 218] on span "Previous Month" at bounding box center [898, 215] width 12 height 18
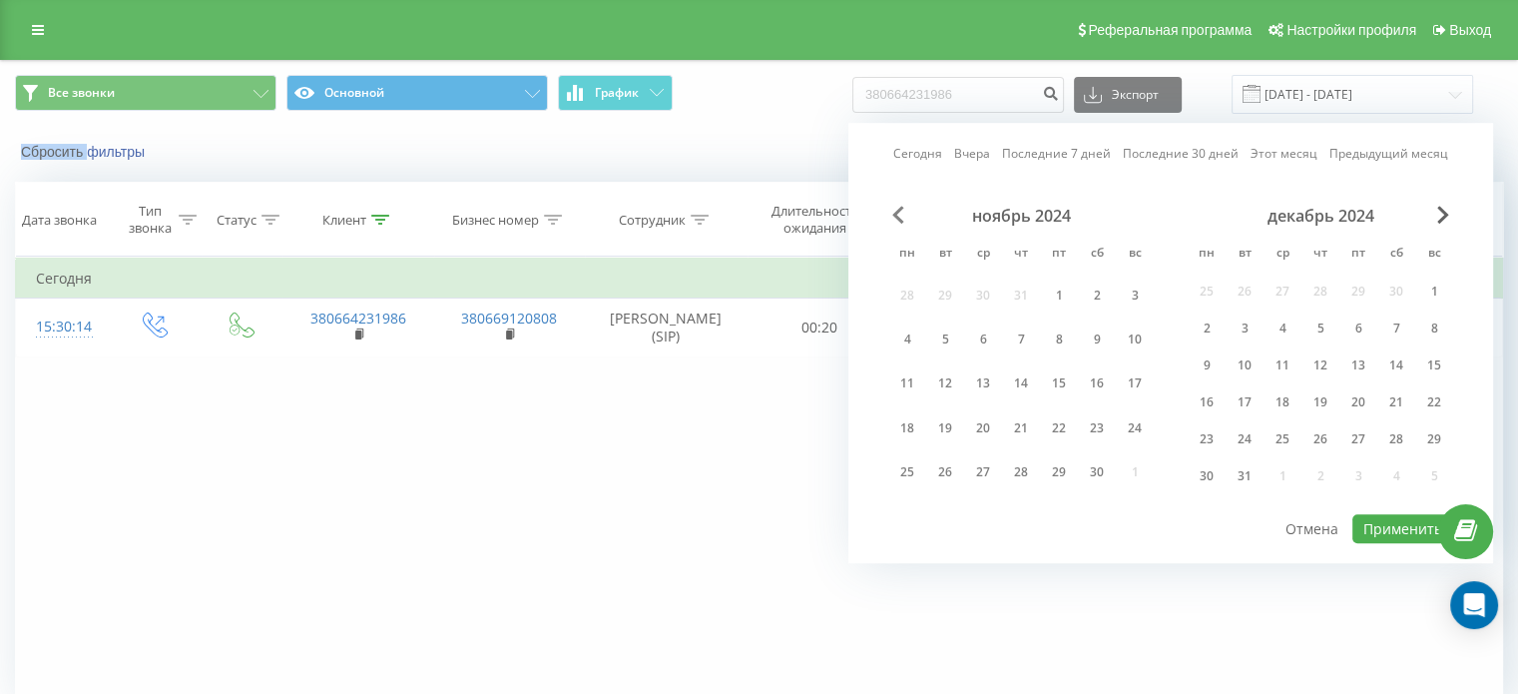
click at [901, 218] on span "Previous Month" at bounding box center [898, 215] width 12 height 18
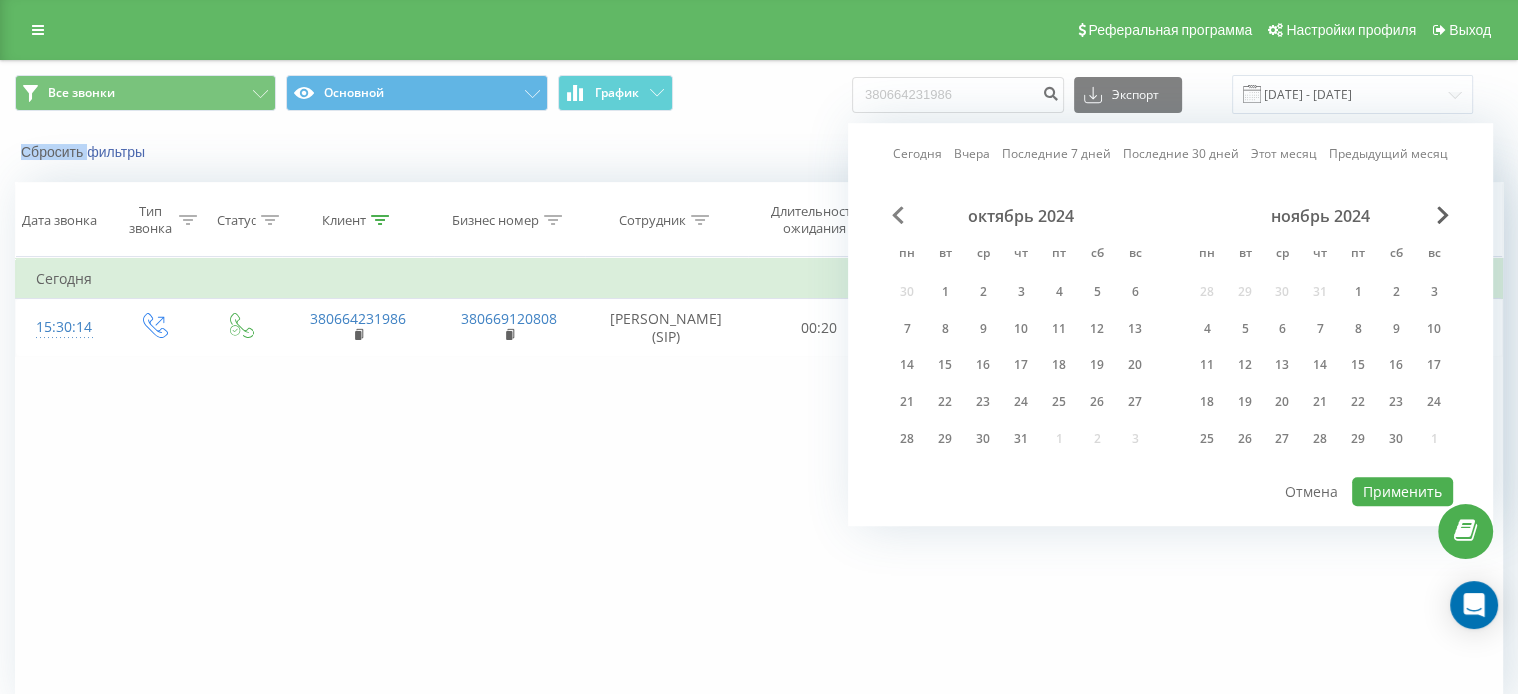
click at [901, 218] on span "Previous Month" at bounding box center [898, 215] width 12 height 18
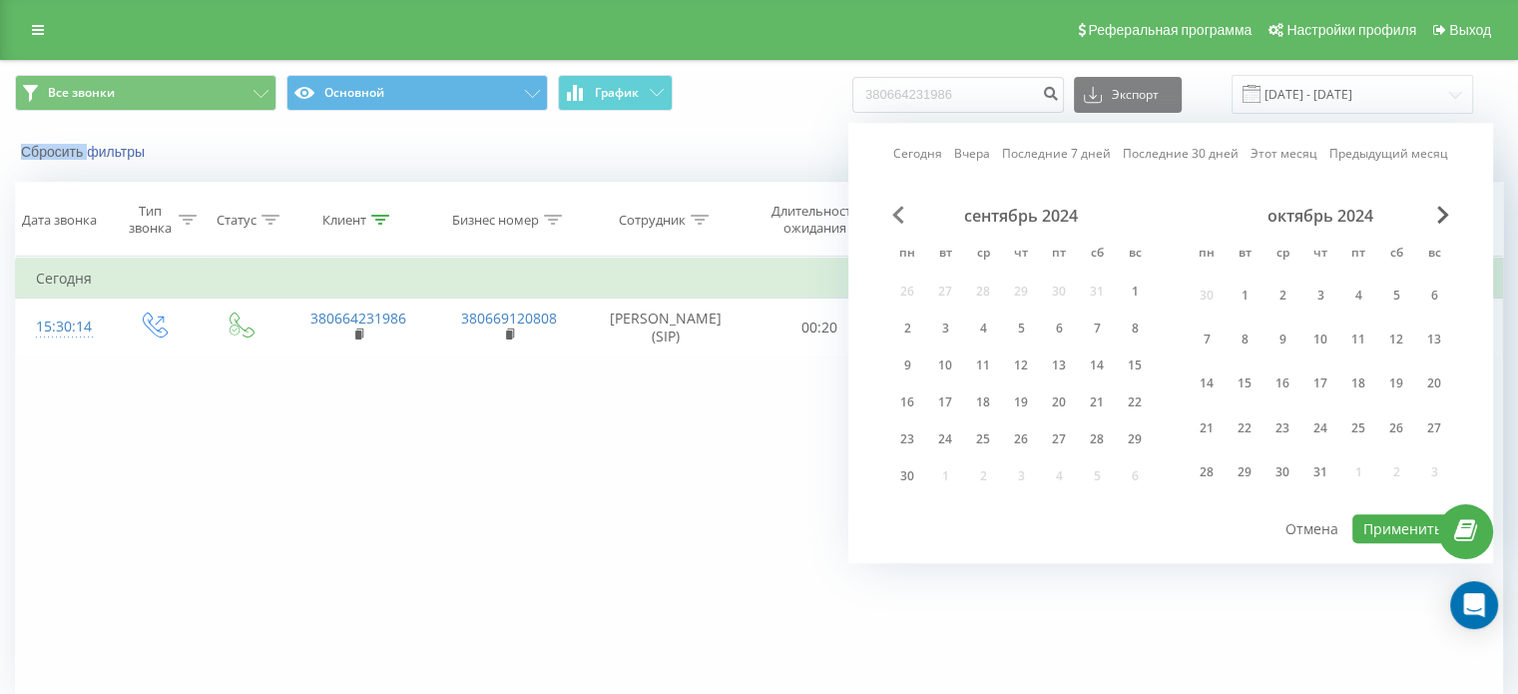
click at [901, 218] on span "Previous Month" at bounding box center [898, 215] width 12 height 18
click at [1010, 296] on div "1" at bounding box center [1021, 295] width 26 height 26
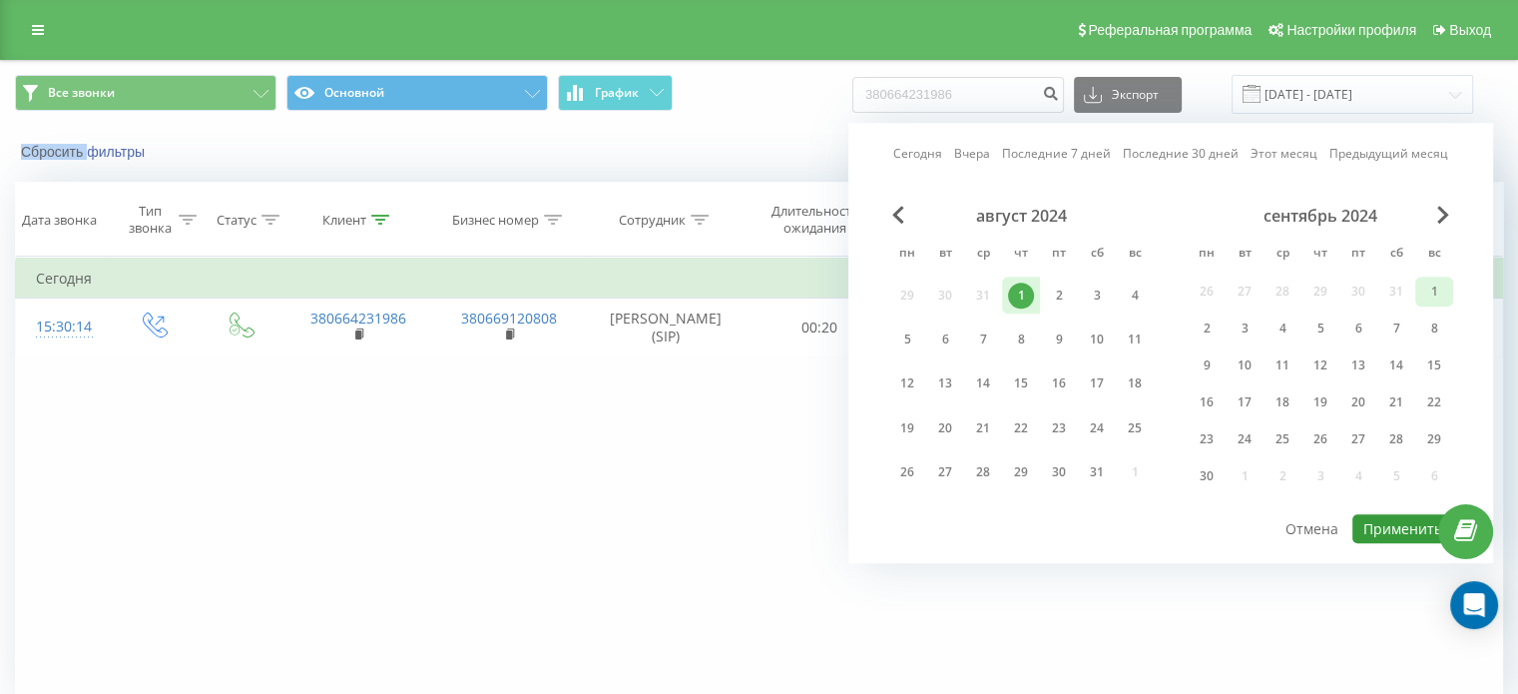
drag, startPoint x: 1369, startPoint y: 524, endPoint x: 1449, endPoint y: 294, distance: 243.0
click at [1448, 298] on div "[DATE] [DATE] Последние 7 дней Последние 30 дней Этот месяц Предыдущий месяц [D…" at bounding box center [1170, 343] width 645 height 440
click at [1444, 227] on div "[DATE] пн вт ср чт пт сб вс 26 27 28 29 30 31 1 2 3 4 5 6 7 8 9 10 11 12 13 14 …" at bounding box center [1320, 352] width 265 height 292
click at [1441, 214] on span "Next Month" at bounding box center [1443, 215] width 12 height 18
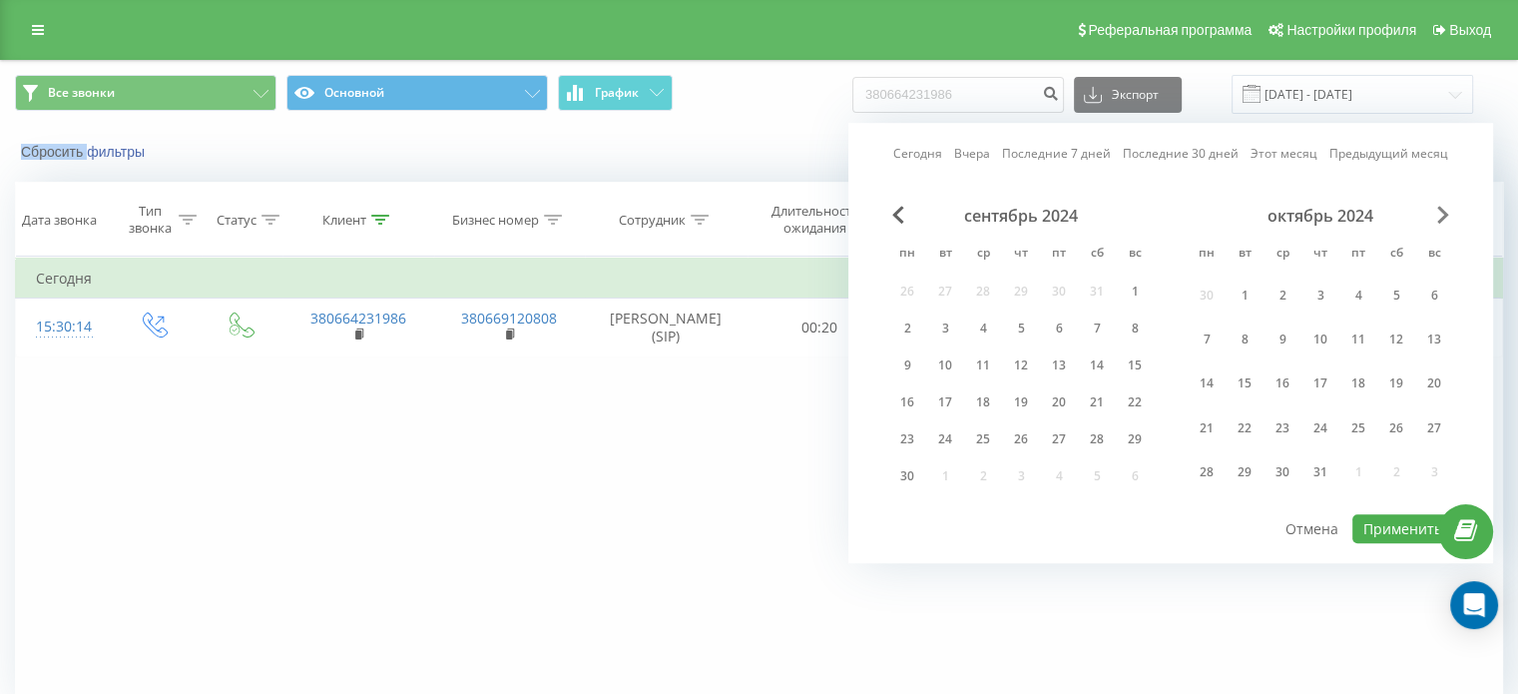
click at [1441, 214] on span "Next Month" at bounding box center [1443, 215] width 12 height 18
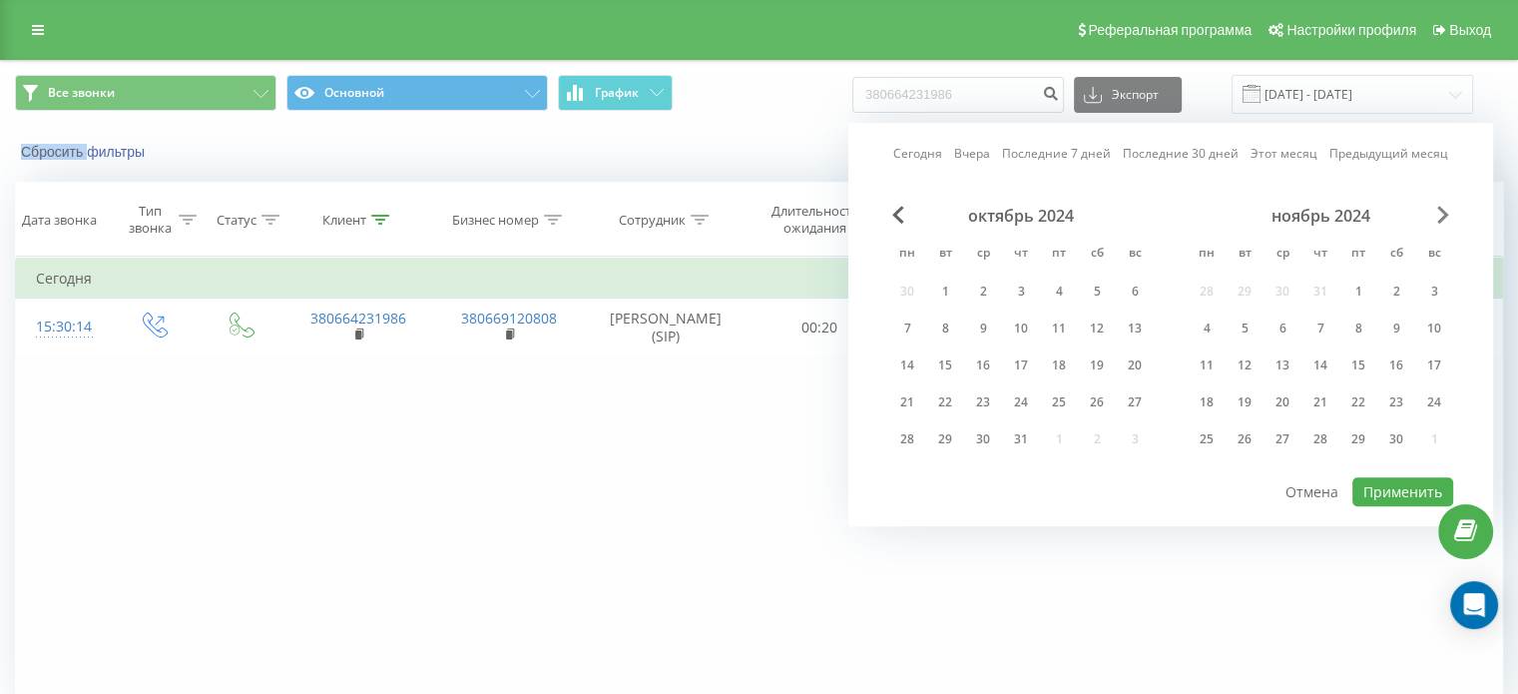
click at [1441, 214] on span "Next Month" at bounding box center [1443, 215] width 12 height 18
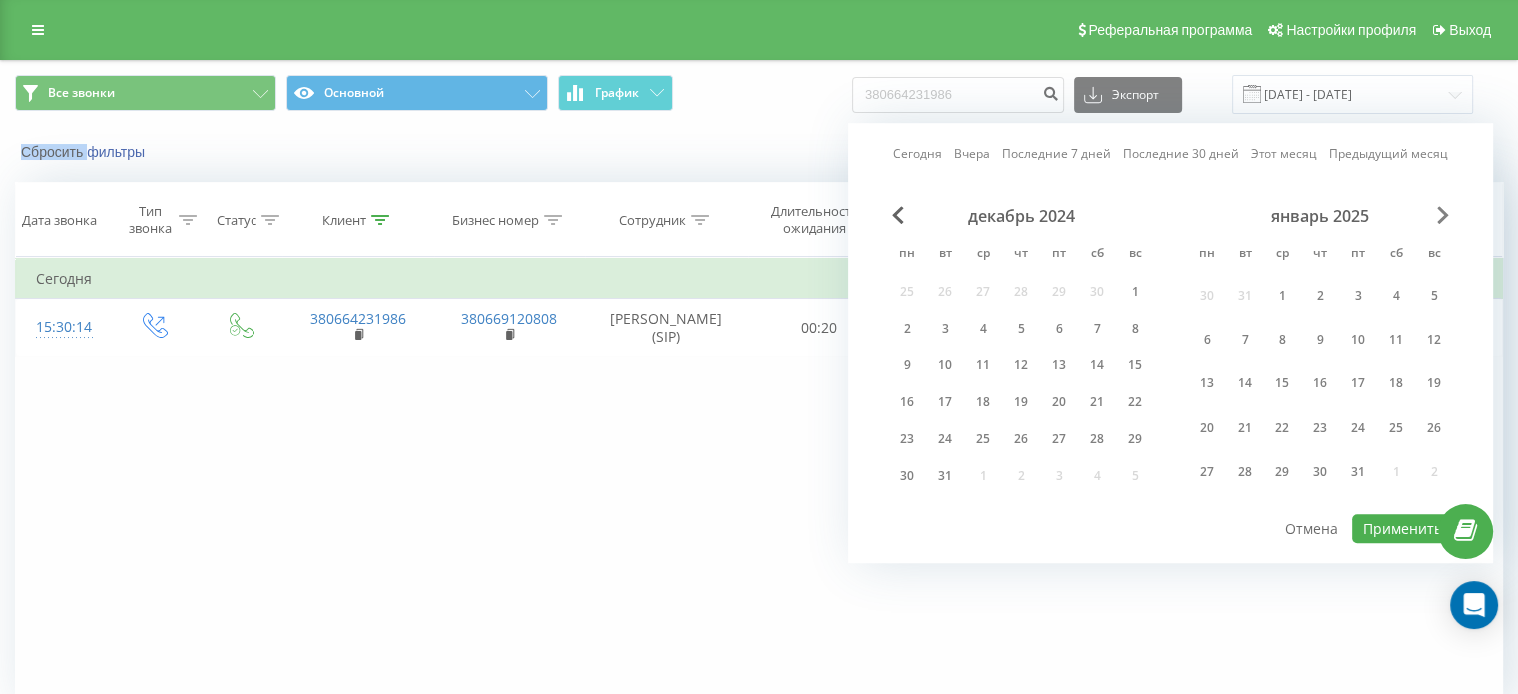
click at [1441, 214] on span "Next Month" at bounding box center [1443, 215] width 12 height 18
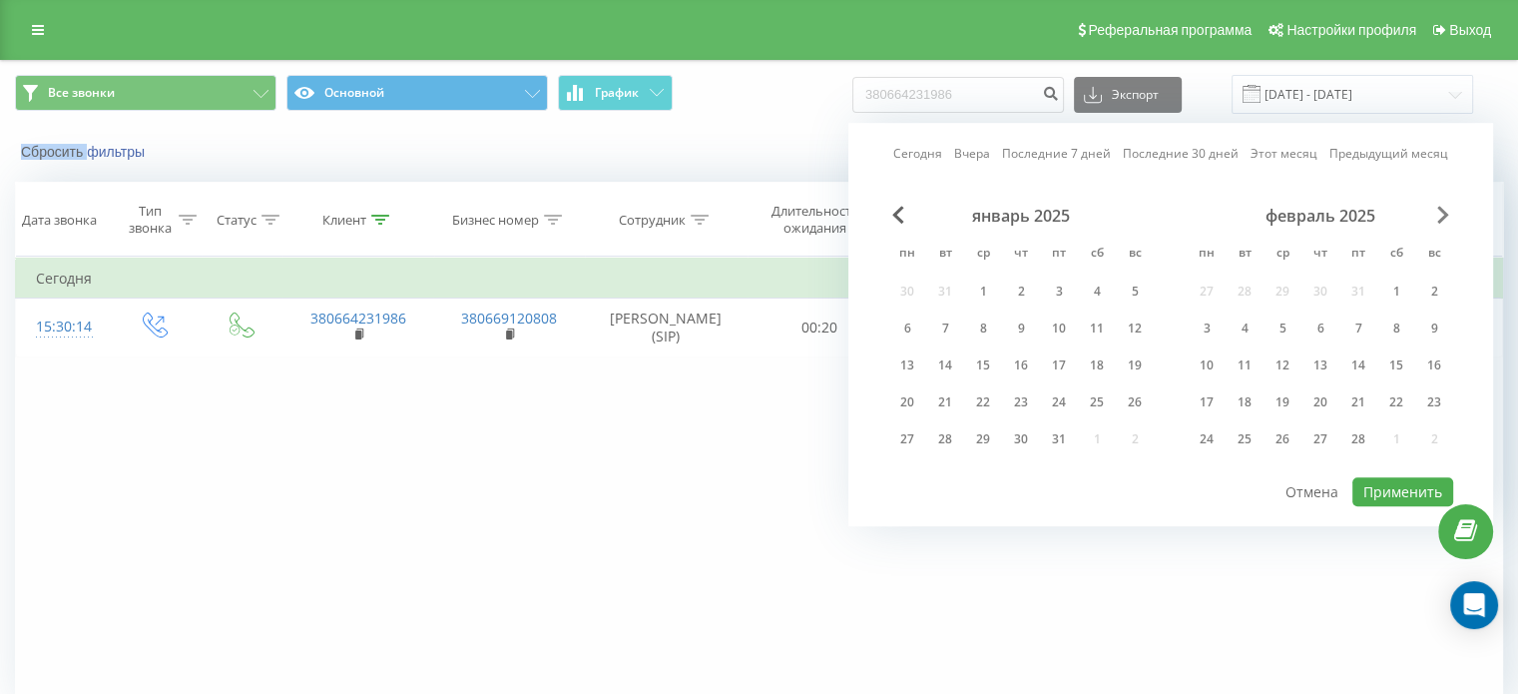
click at [1437, 219] on span "Next Month" at bounding box center [1443, 215] width 12 height 18
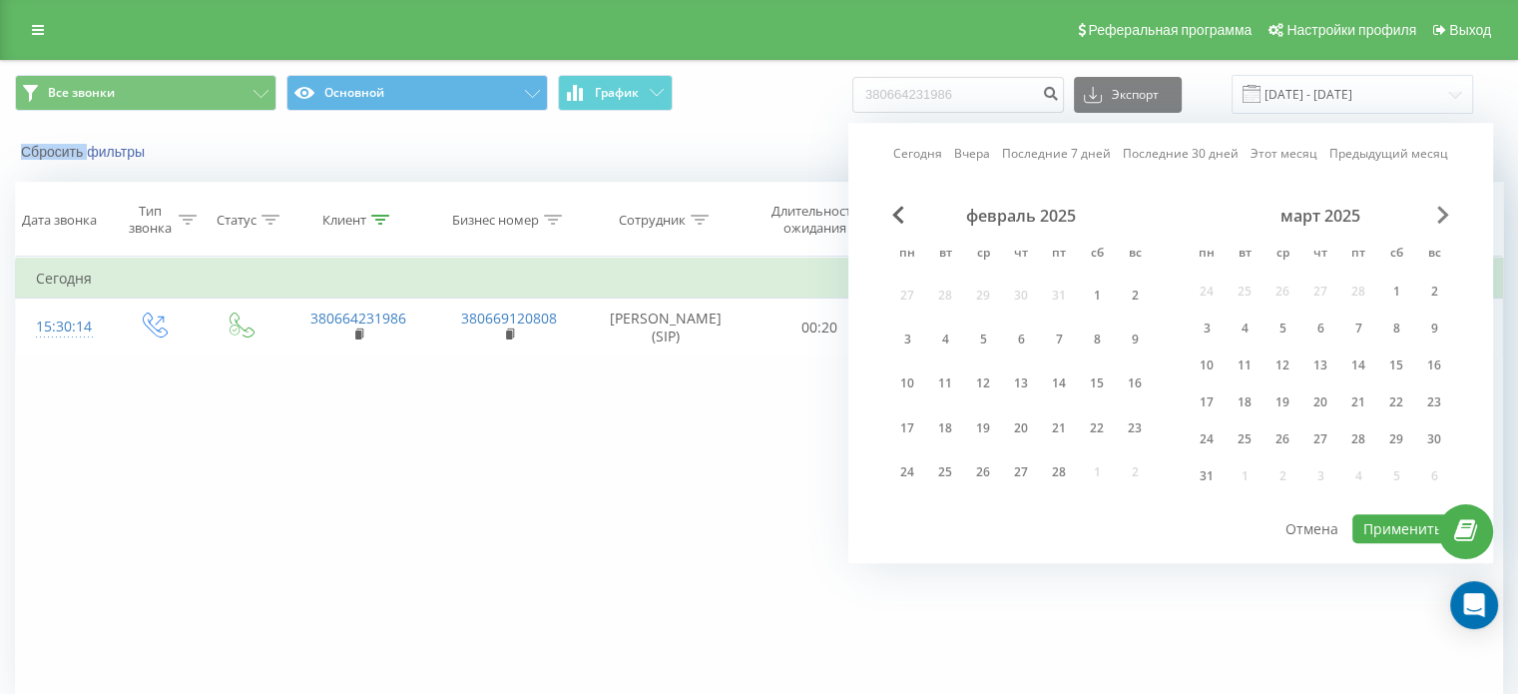
click at [1438, 219] on span "Next Month" at bounding box center [1443, 215] width 12 height 18
click at [1439, 219] on span "Next Month" at bounding box center [1443, 215] width 12 height 18
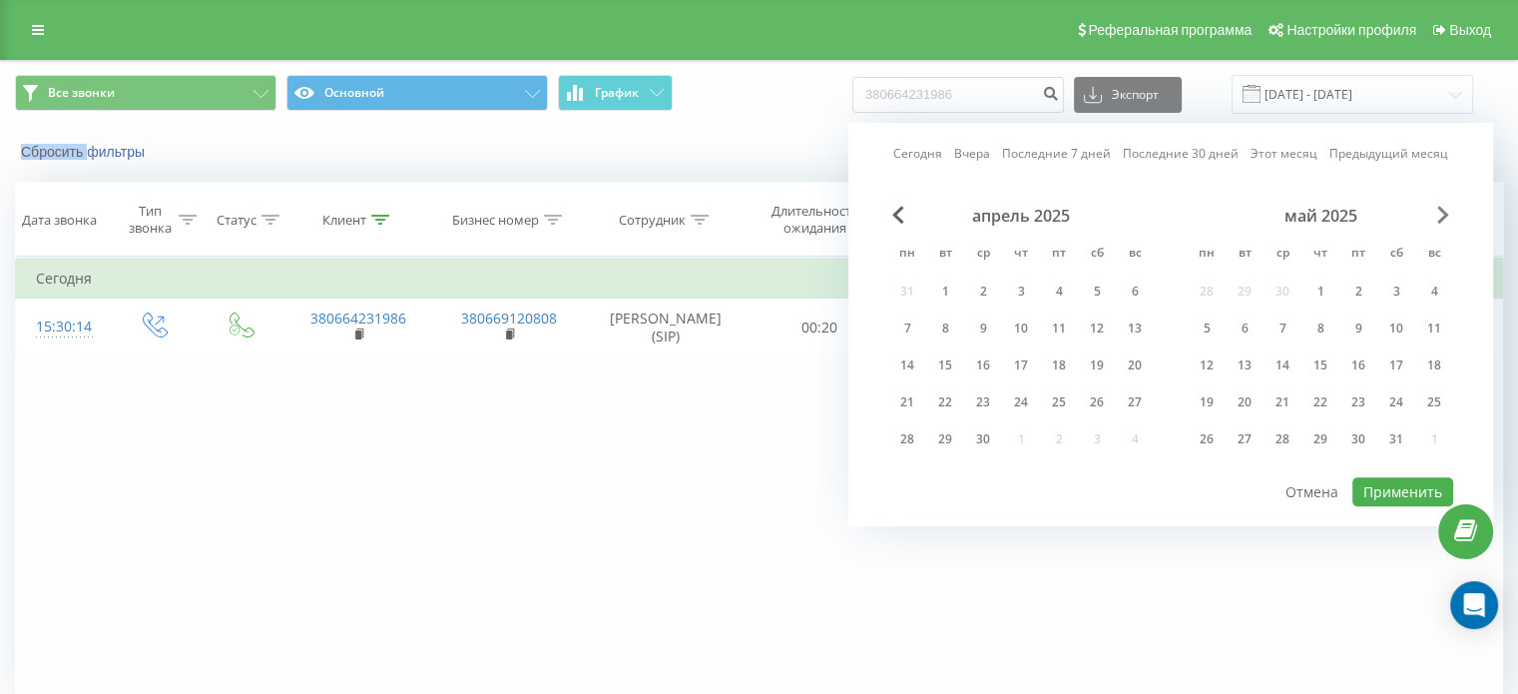
click at [1439, 219] on span "Next Month" at bounding box center [1443, 215] width 12 height 18
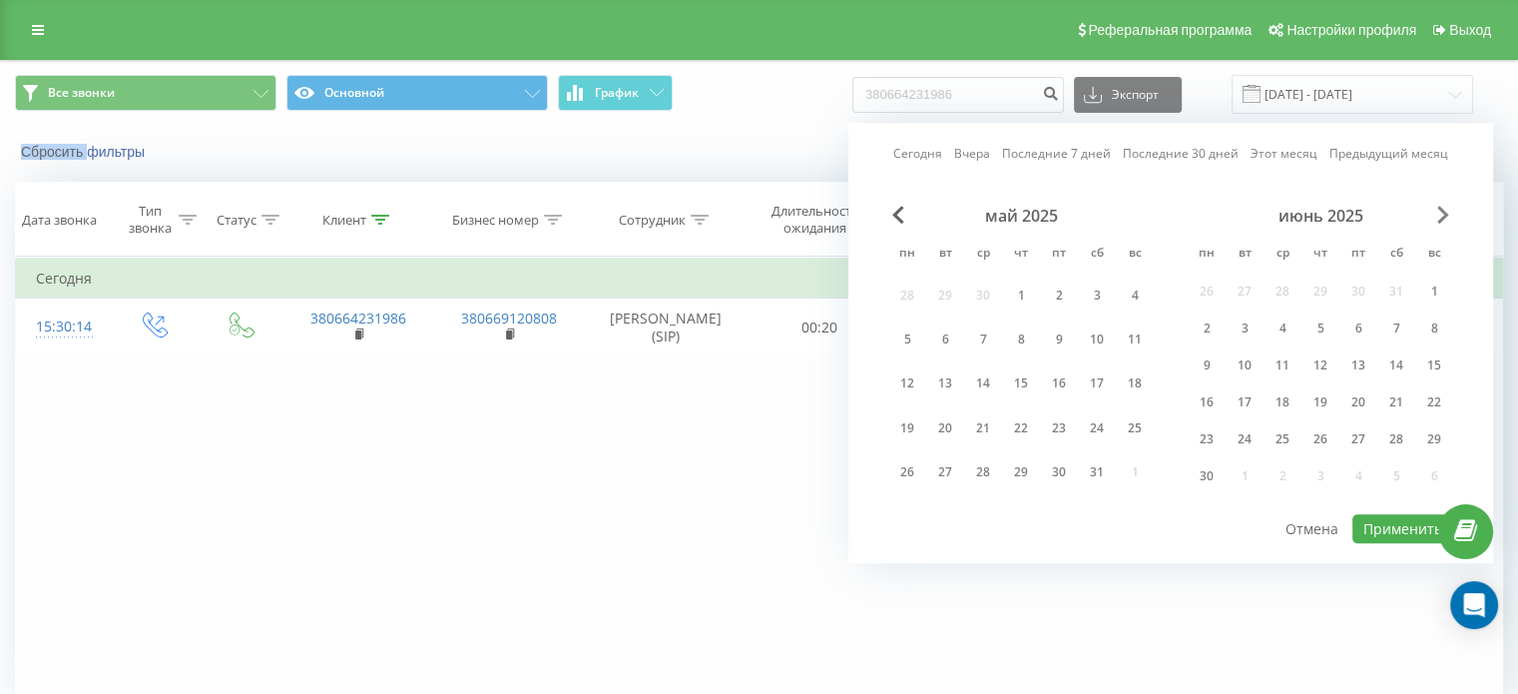
click at [1439, 219] on span "Next Month" at bounding box center [1443, 215] width 12 height 18
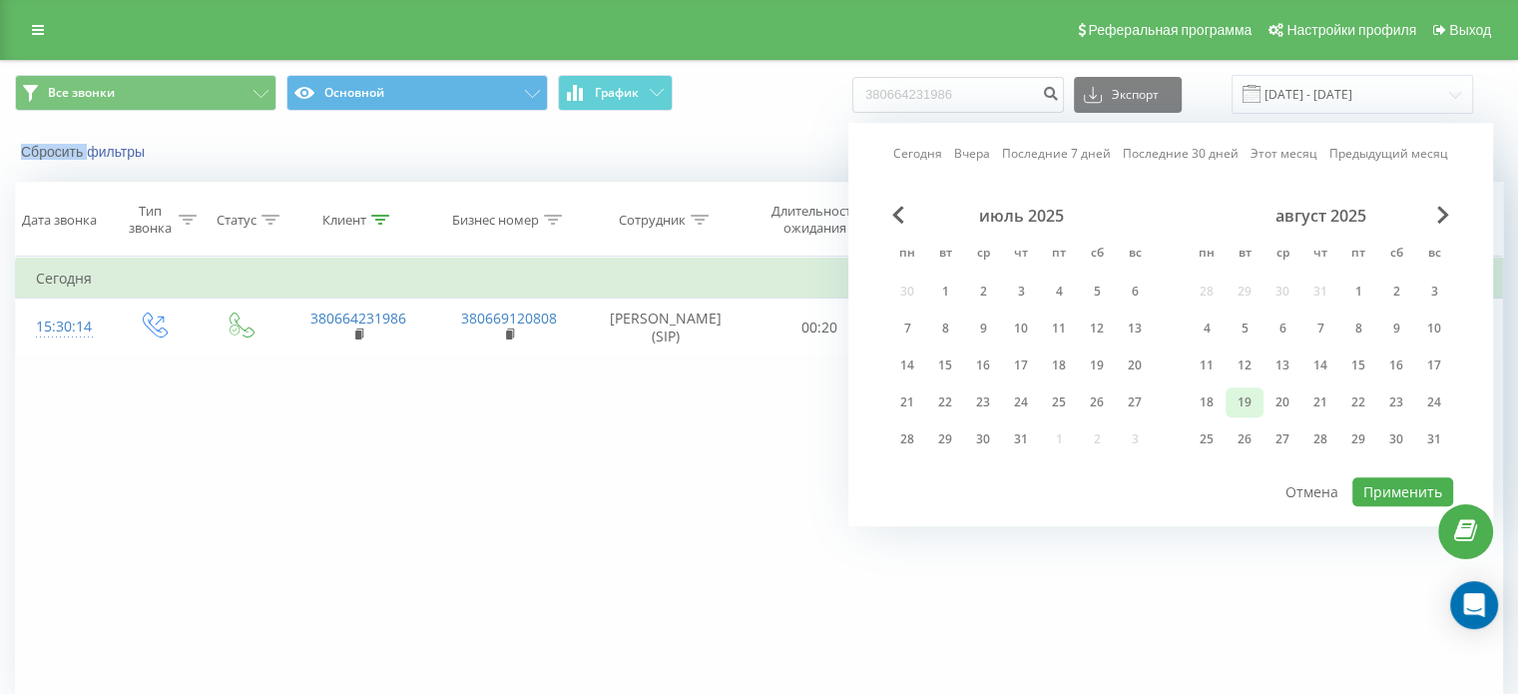
click at [1251, 404] on div "19" at bounding box center [1244, 402] width 26 height 26
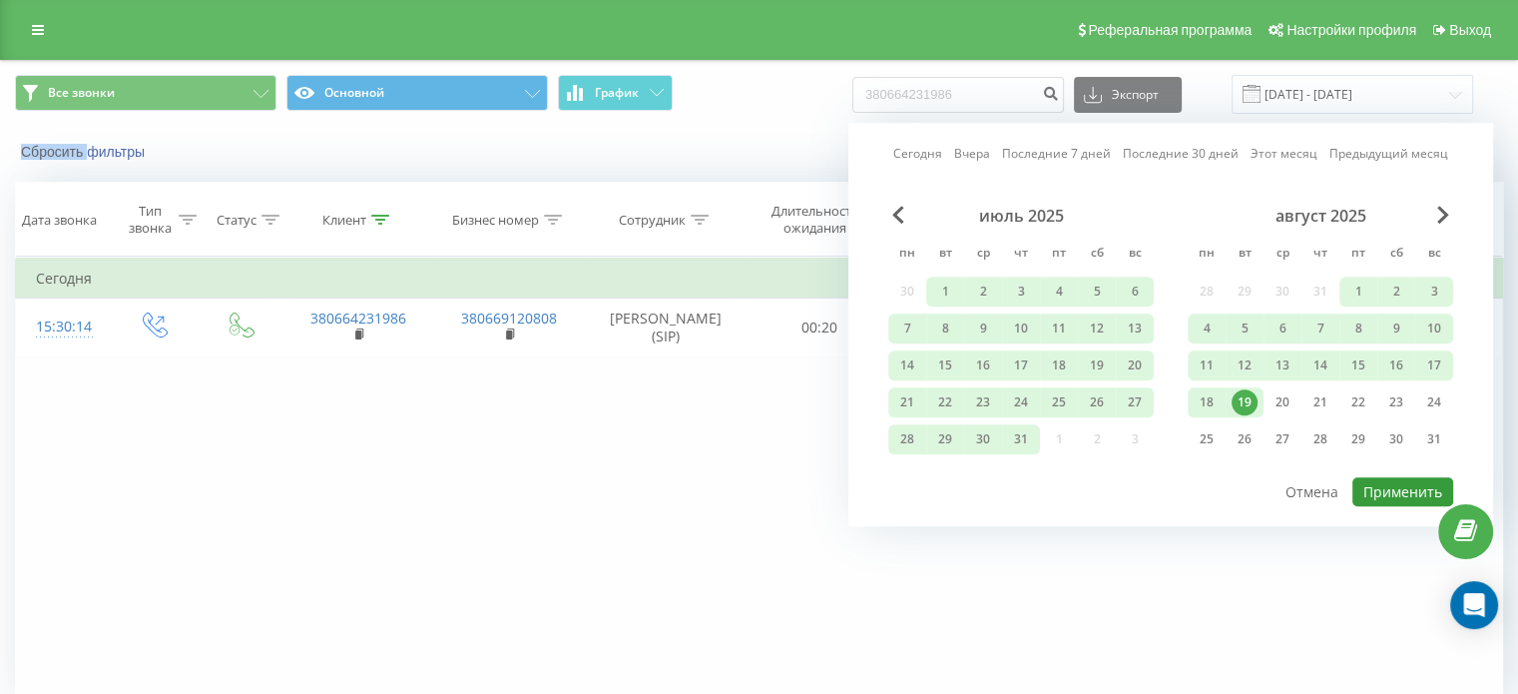
click at [1405, 486] on button "Применить" at bounding box center [1402, 491] width 101 height 29
type input "[DATE] - [DATE]"
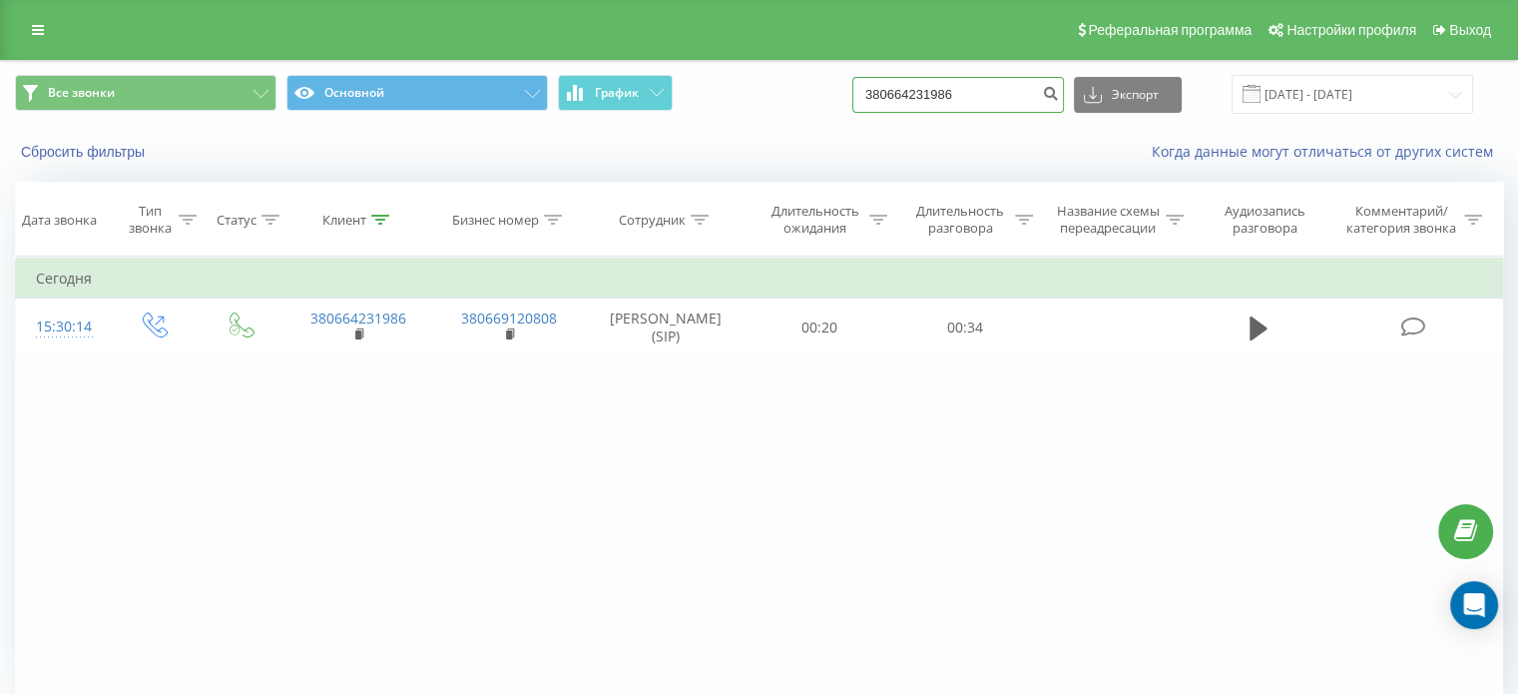
click at [980, 99] on input "380664231986" at bounding box center [958, 95] width 212 height 36
drag, startPoint x: 988, startPoint y: 91, endPoint x: 482, endPoint y: 147, distance: 509.0
click at [482, 147] on div "Все звонки Основной График 380664231986 Экспорт .csv .xls .xlsx [DATE] - [DATE]…" at bounding box center [759, 118] width 1516 height 115
